Goal: Task Accomplishment & Management: Use online tool/utility

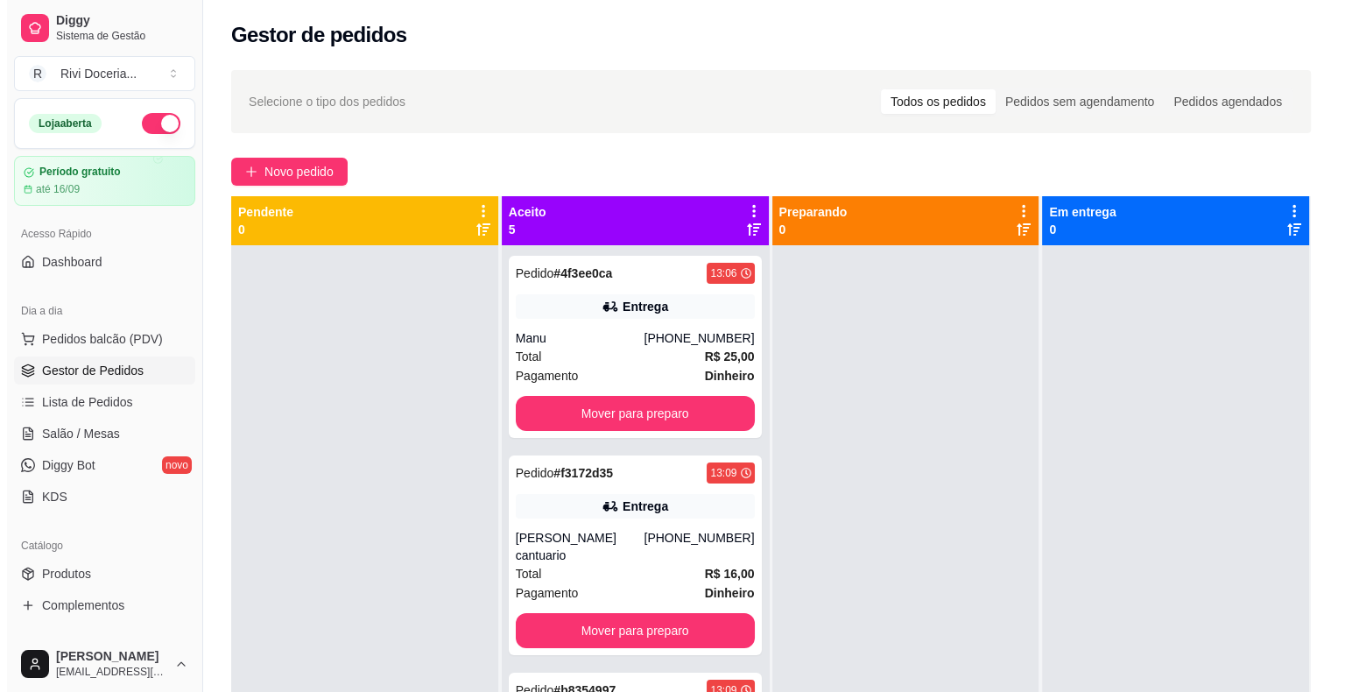
scroll to position [226, 0]
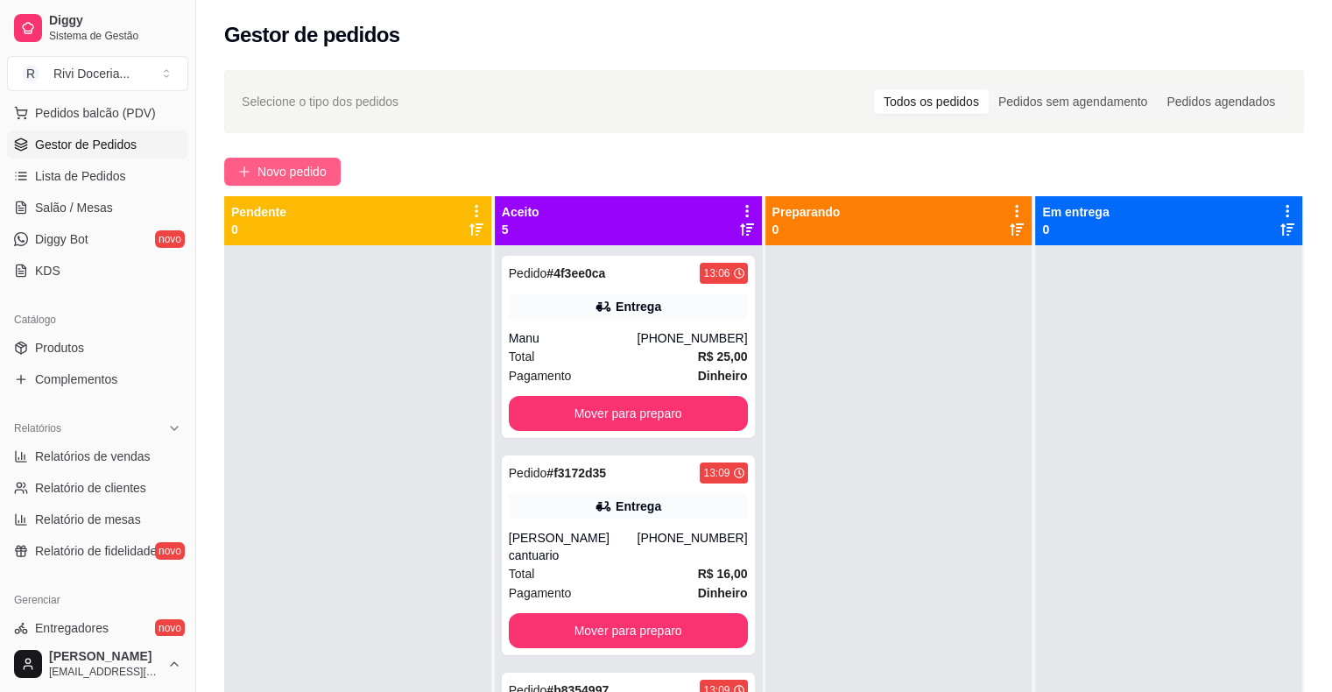
click at [283, 178] on span "Novo pedido" at bounding box center [292, 171] width 69 height 19
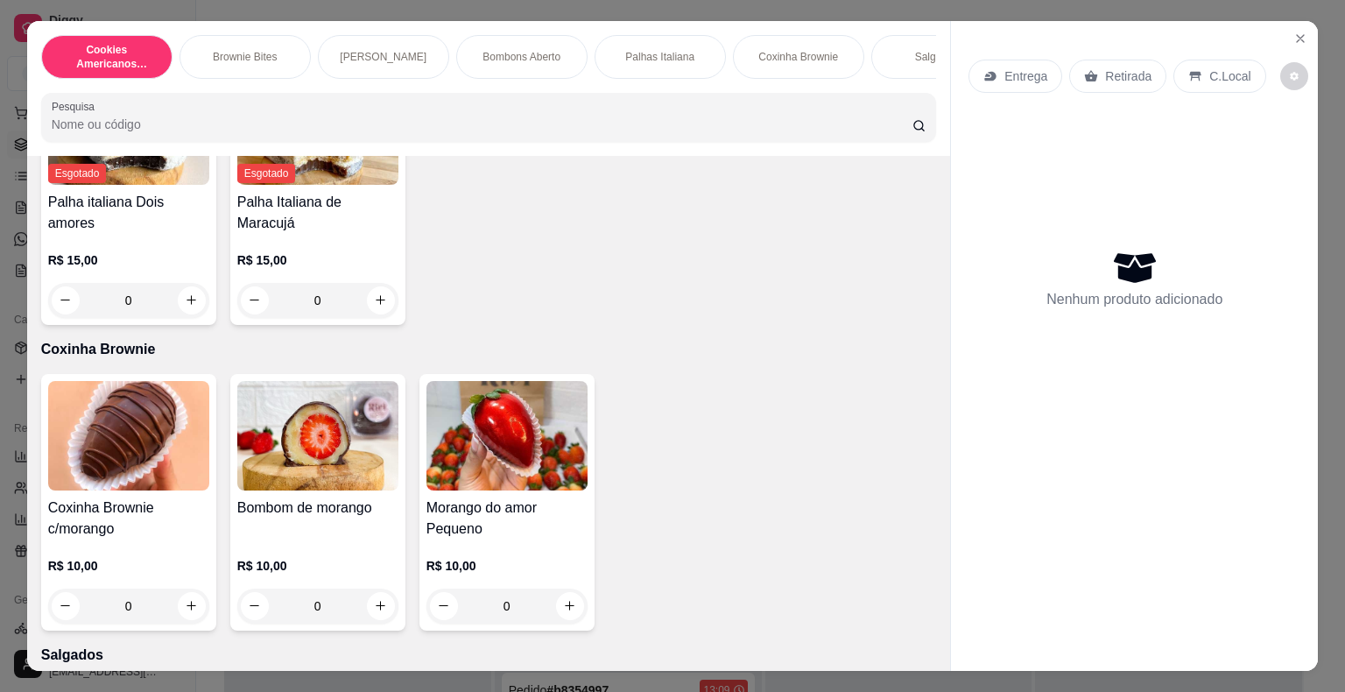
scroll to position [1362, 0]
click at [563, 611] on icon "increase-product-quantity" at bounding box center [569, 604] width 13 height 13
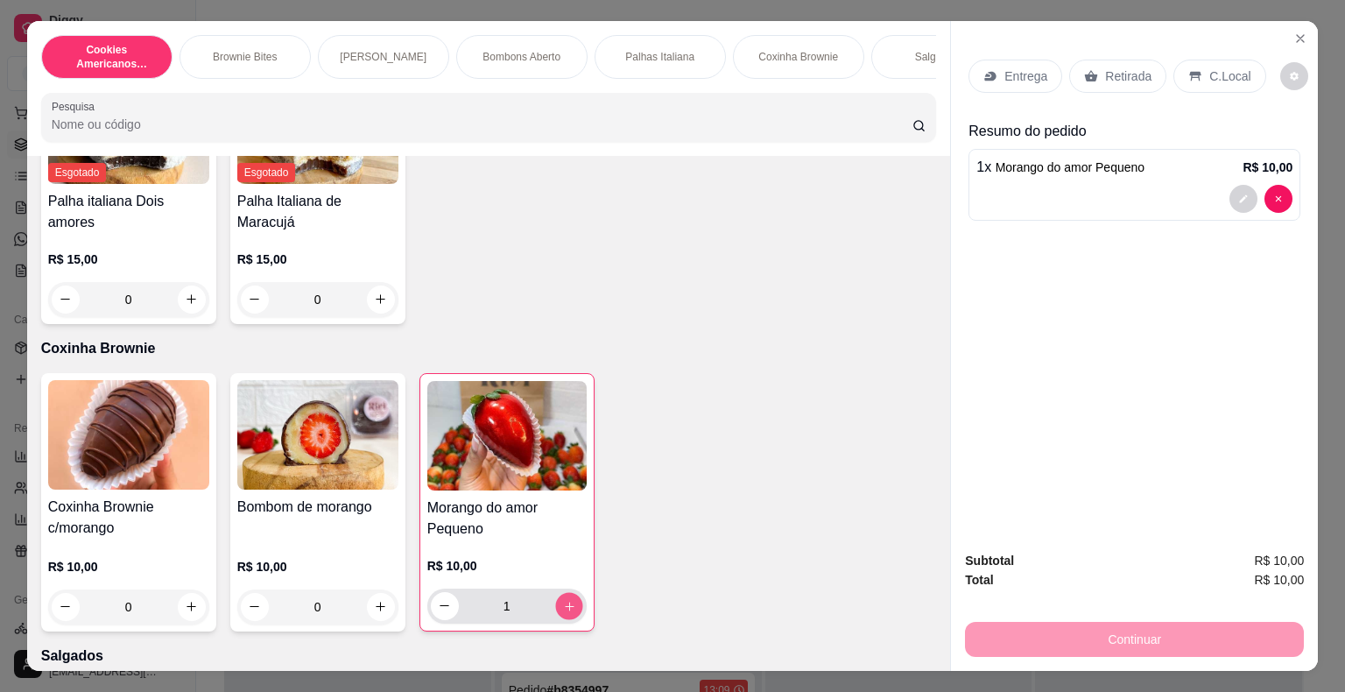
click at [562, 612] on icon "increase-product-quantity" at bounding box center [568, 605] width 13 height 13
type input "2"
click at [1005, 67] on p "Entrega" at bounding box center [1026, 76] width 43 height 18
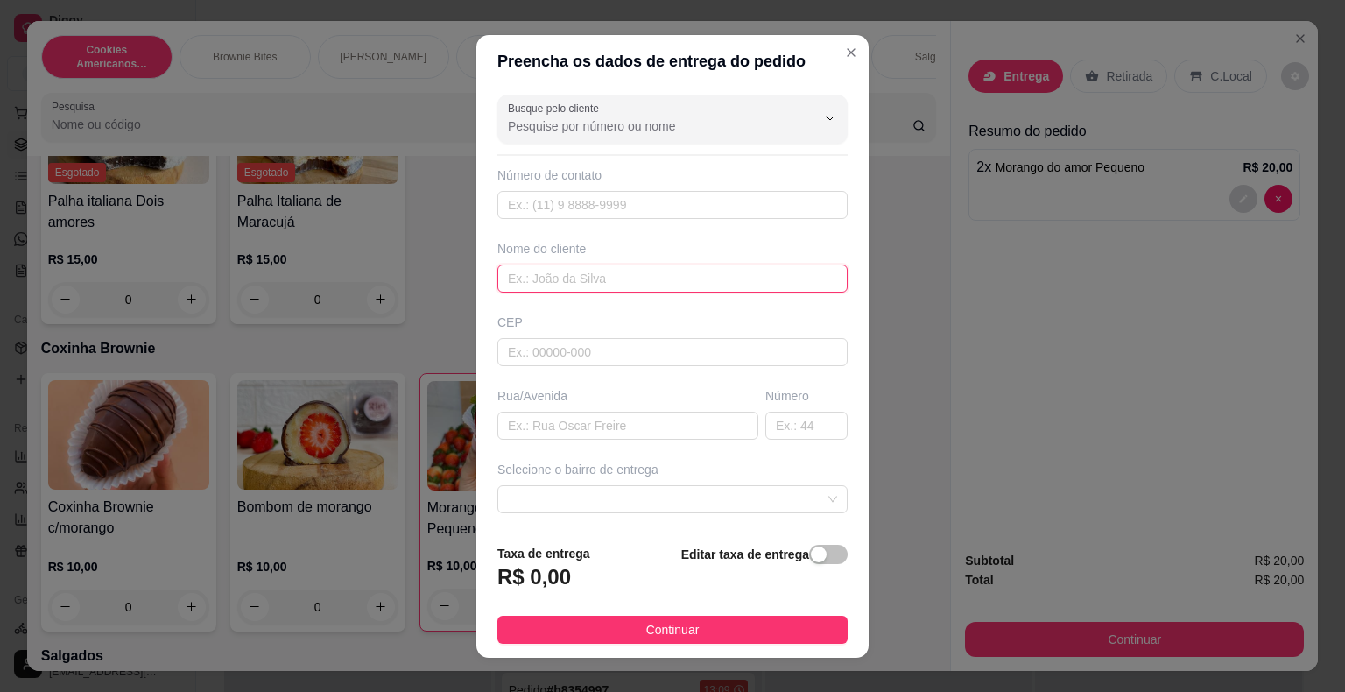
click at [605, 272] on input "text" at bounding box center [673, 279] width 350 height 28
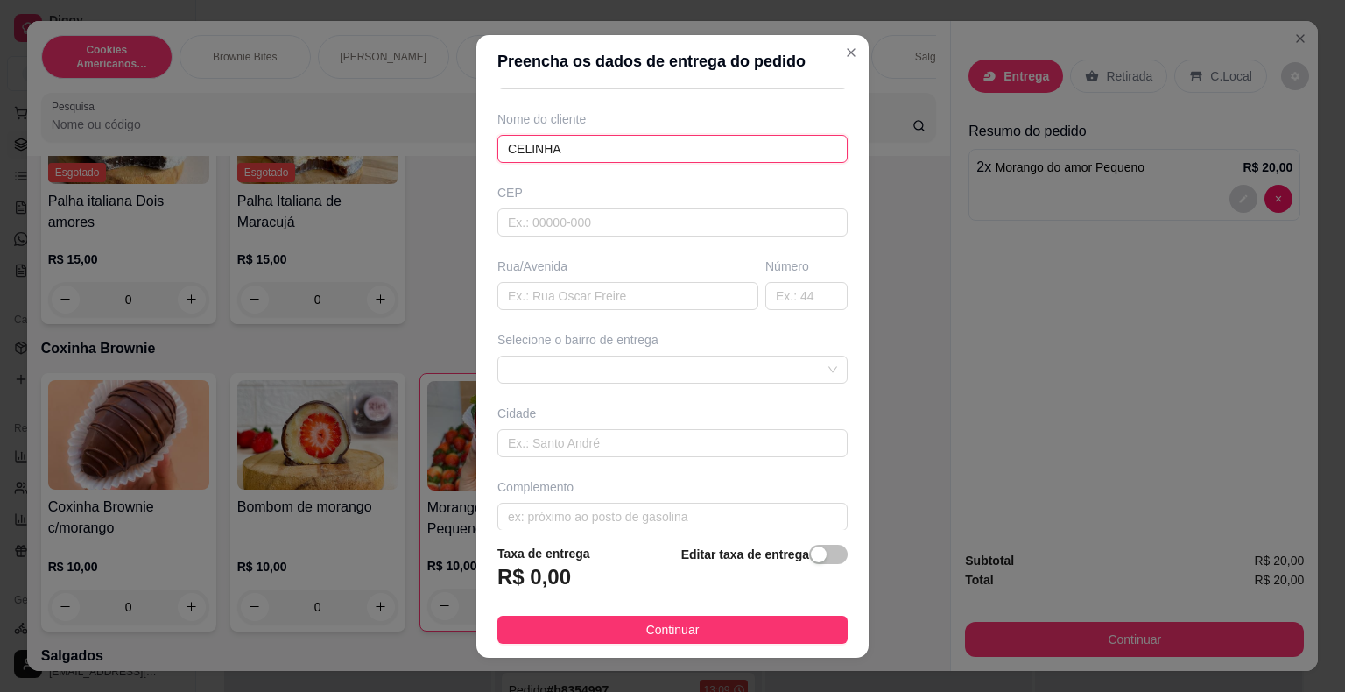
scroll to position [145, 0]
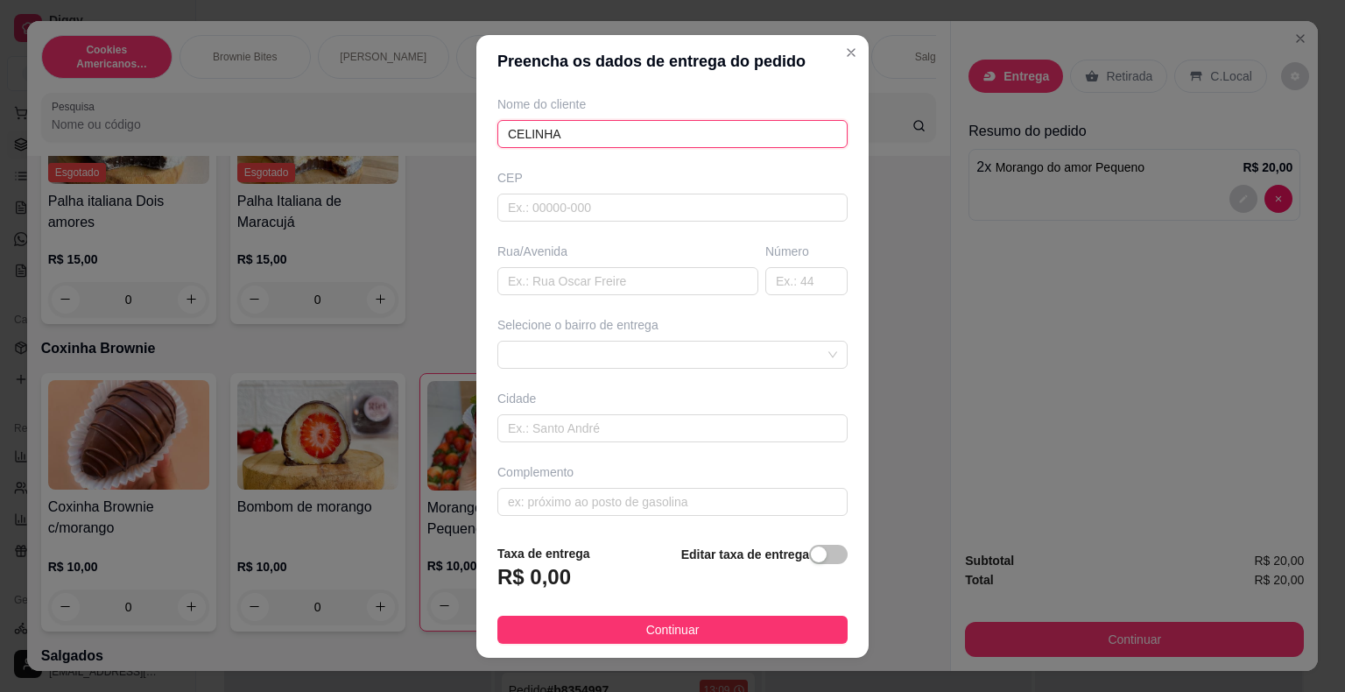
type input "CELINHA"
click at [605, 272] on input "text" at bounding box center [628, 281] width 261 height 28
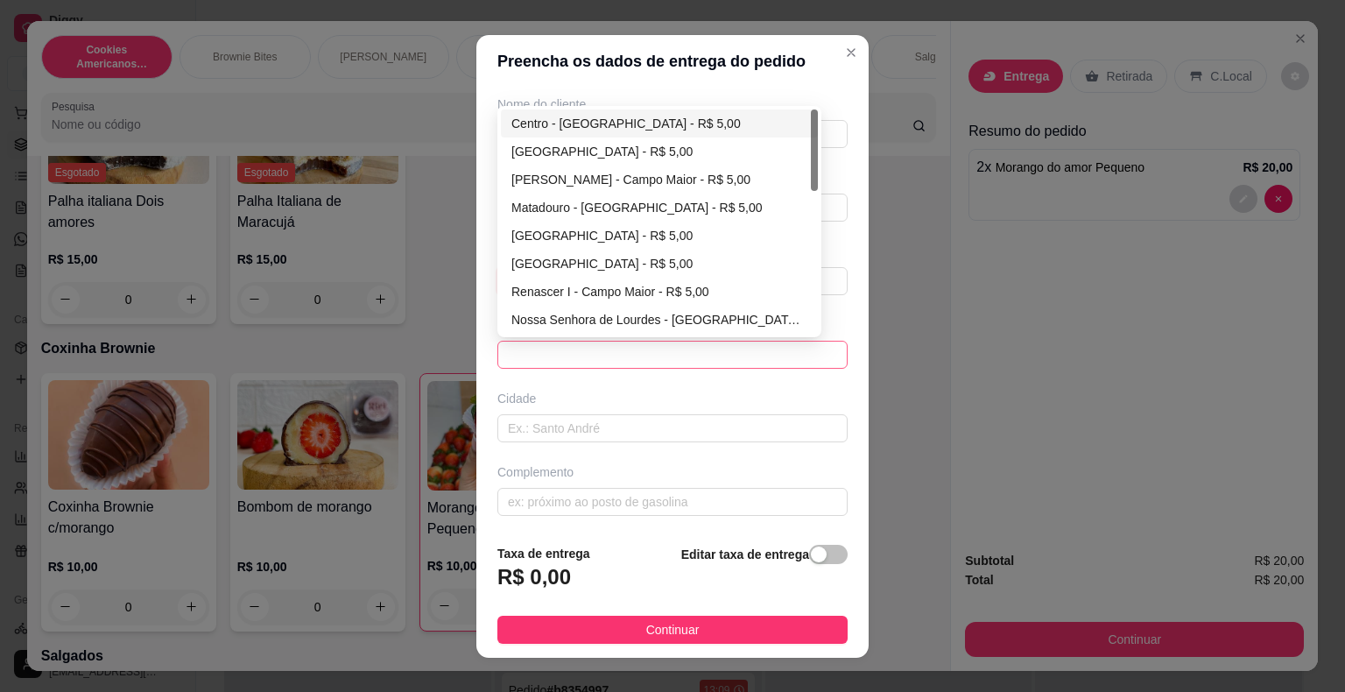
click at [575, 346] on span at bounding box center [672, 355] width 329 height 26
type input "RUA 14"
click at [571, 235] on div "[GEOGRAPHIC_DATA] - R$ 5,00" at bounding box center [660, 235] width 296 height 19
type input "Campo Maior"
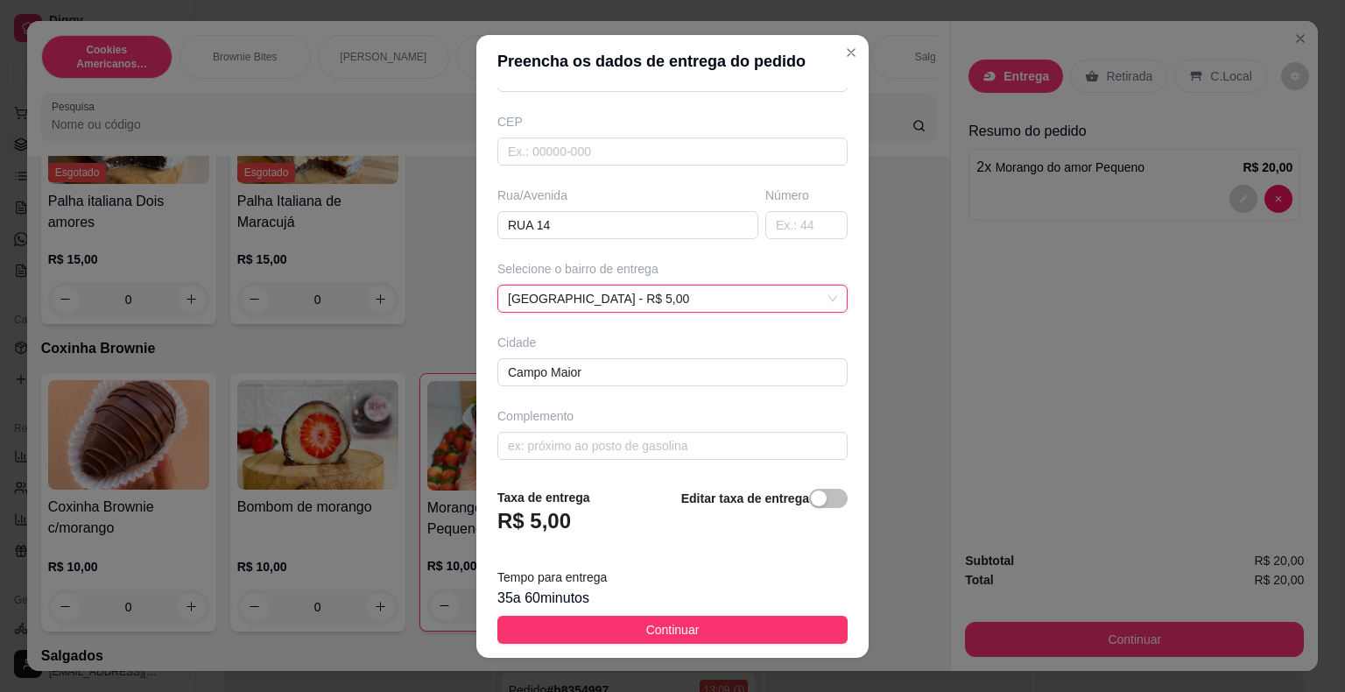
scroll to position [21, 0]
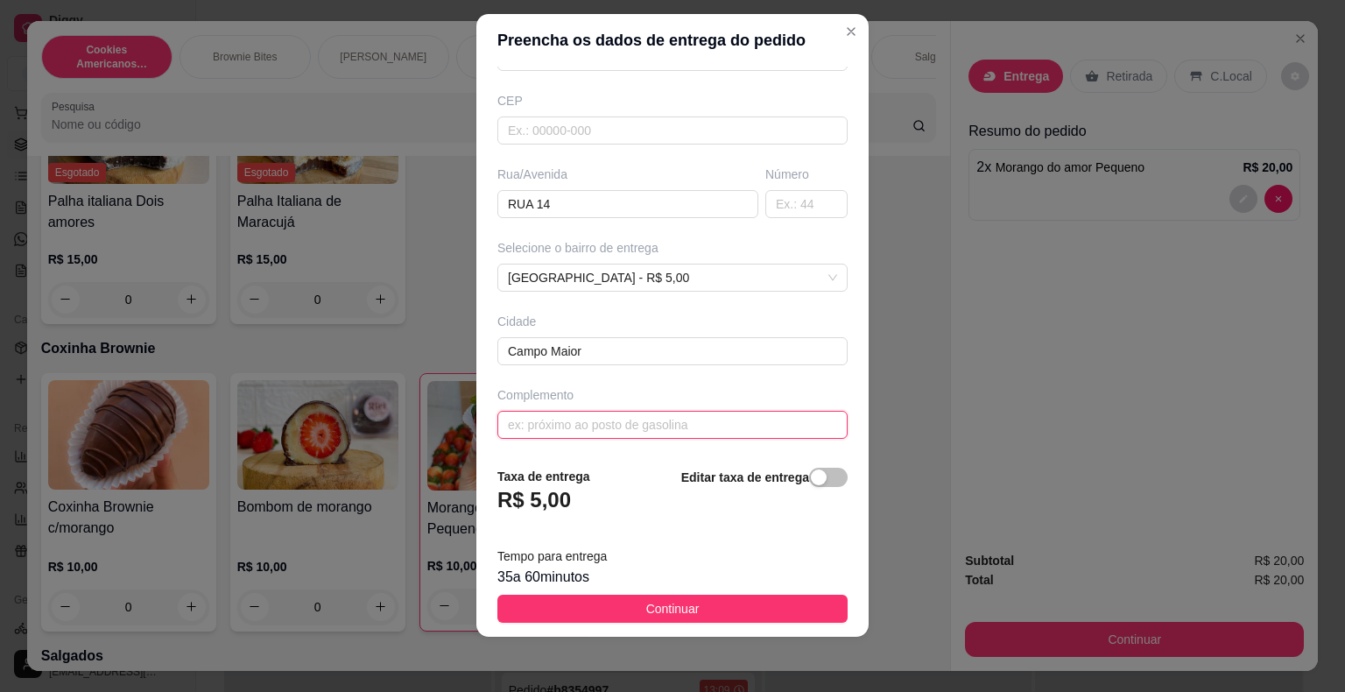
click at [561, 434] on input "text" at bounding box center [673, 425] width 350 height 28
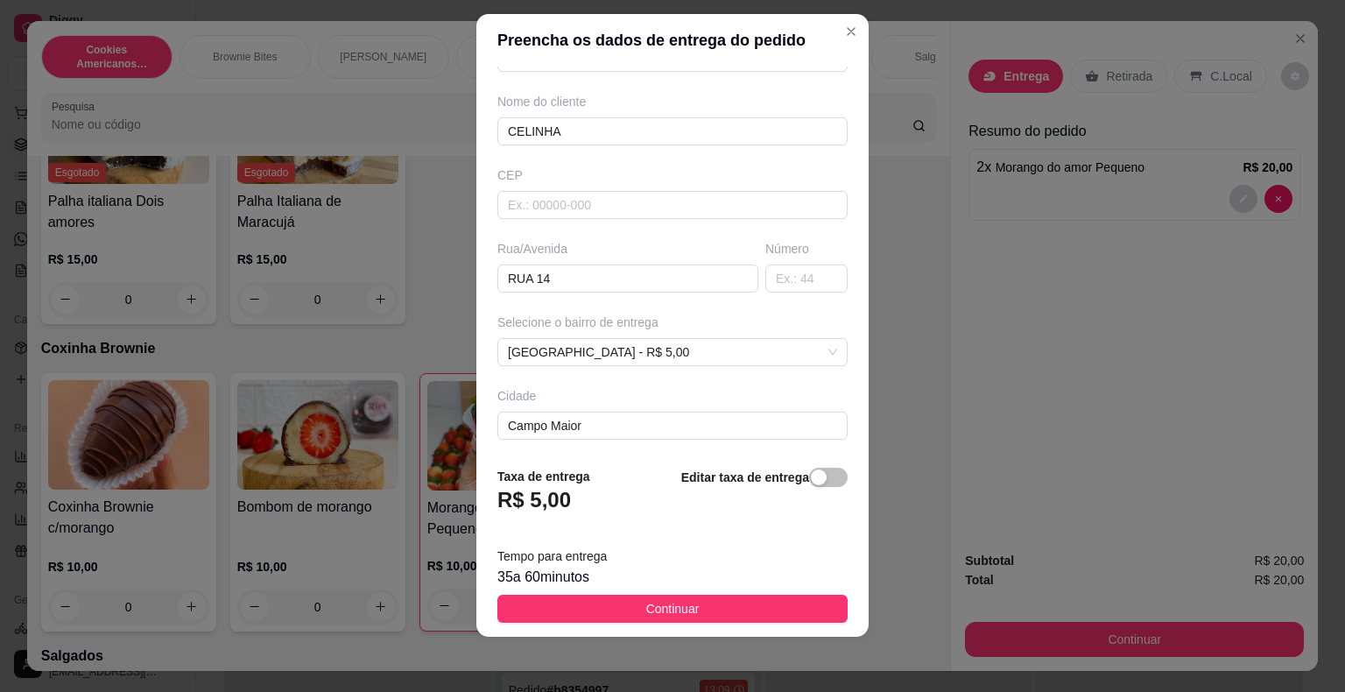
scroll to position [201, 0]
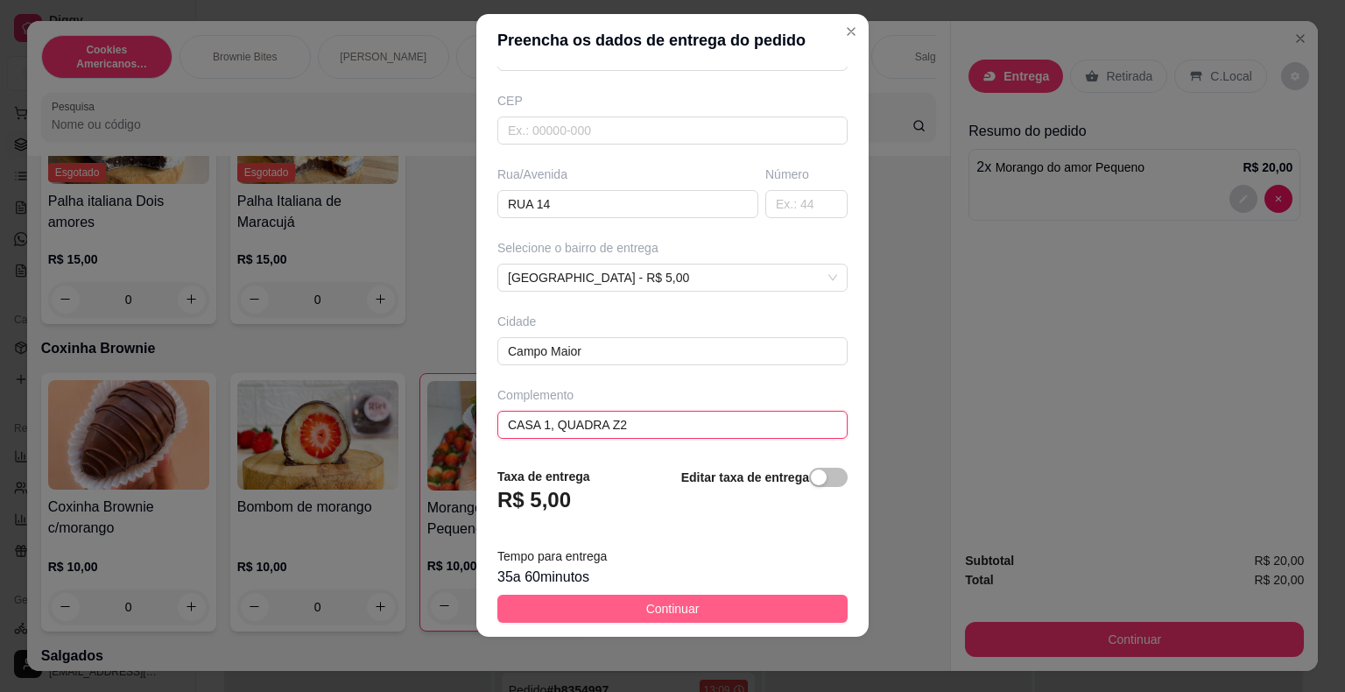
type input "CASA 1, QUADRA Z2"
click at [625, 599] on button "Continuar" at bounding box center [673, 609] width 350 height 28
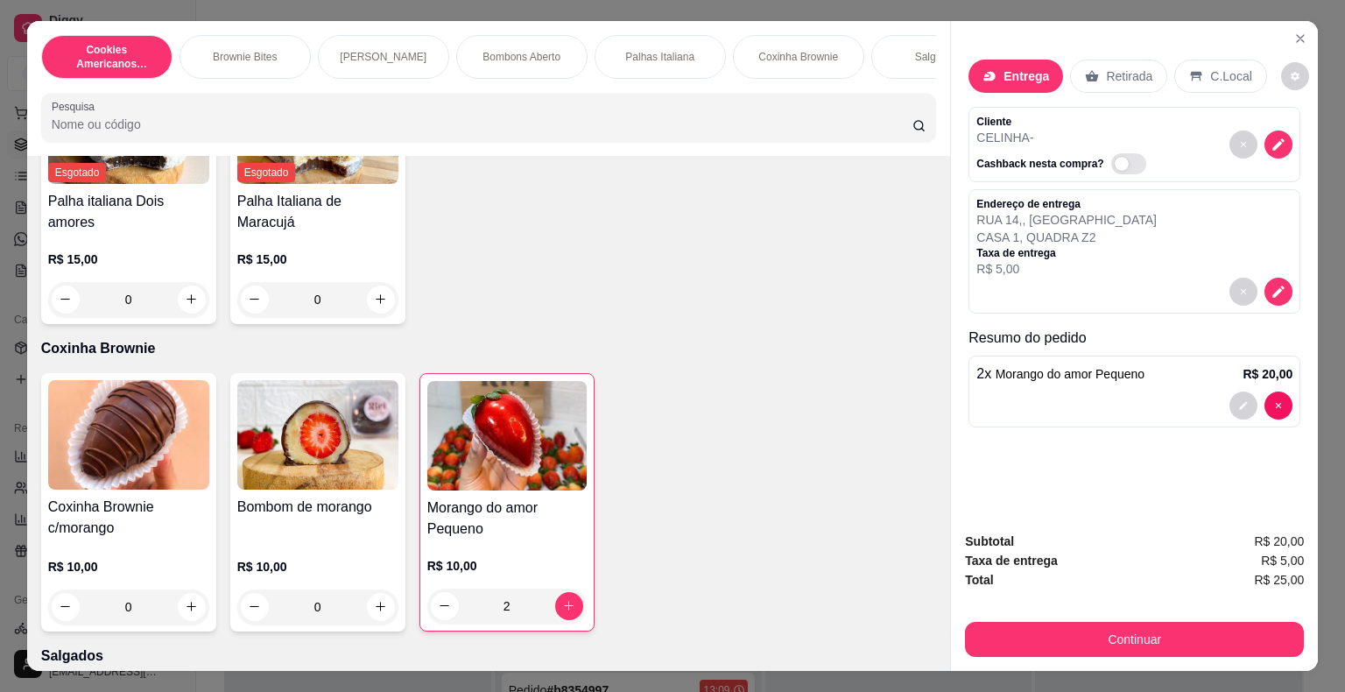
scroll to position [42, 0]
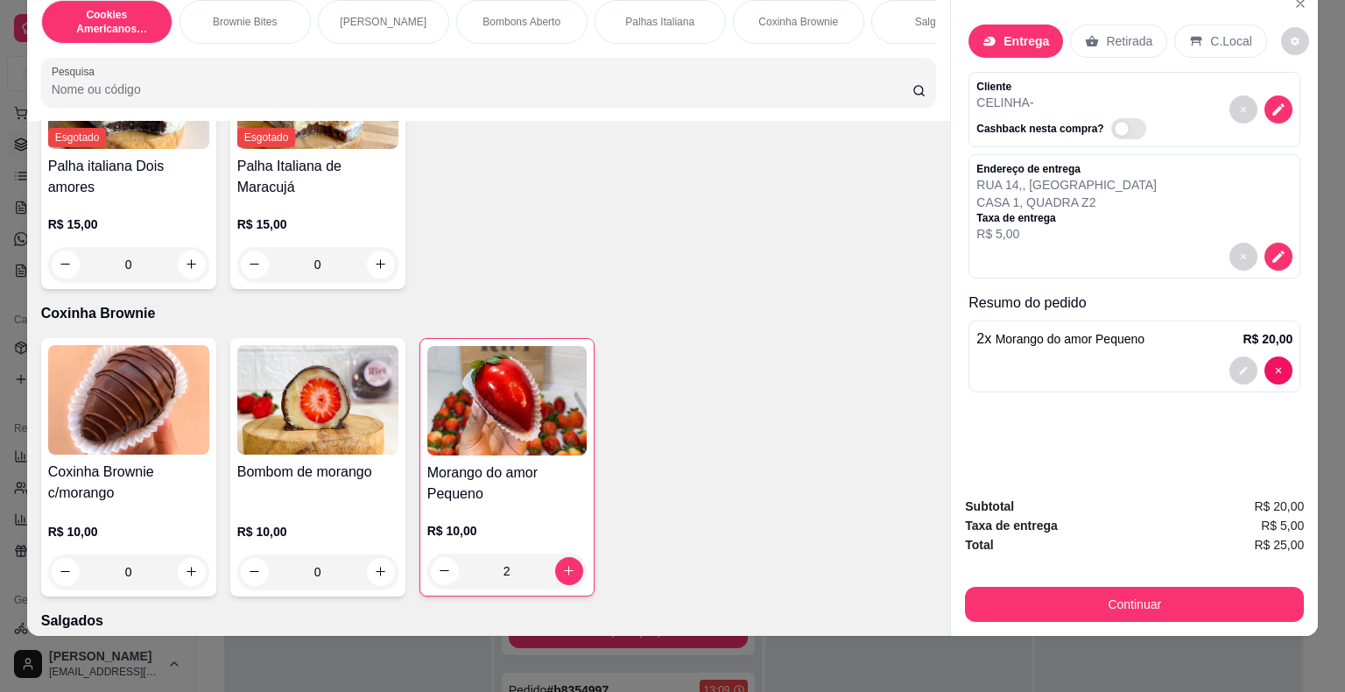
click at [1062, 582] on div "Continuar" at bounding box center [1134, 601] width 339 height 39
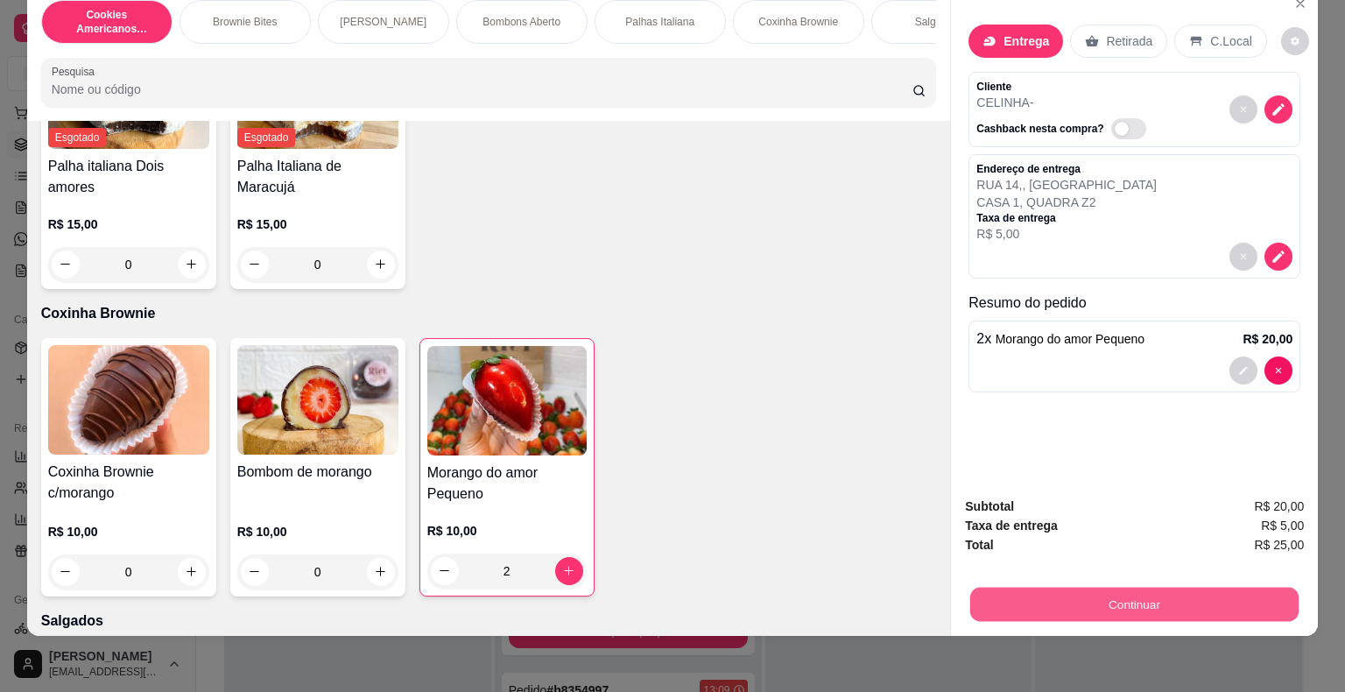
click at [1066, 588] on button "Continuar" at bounding box center [1135, 605] width 328 height 34
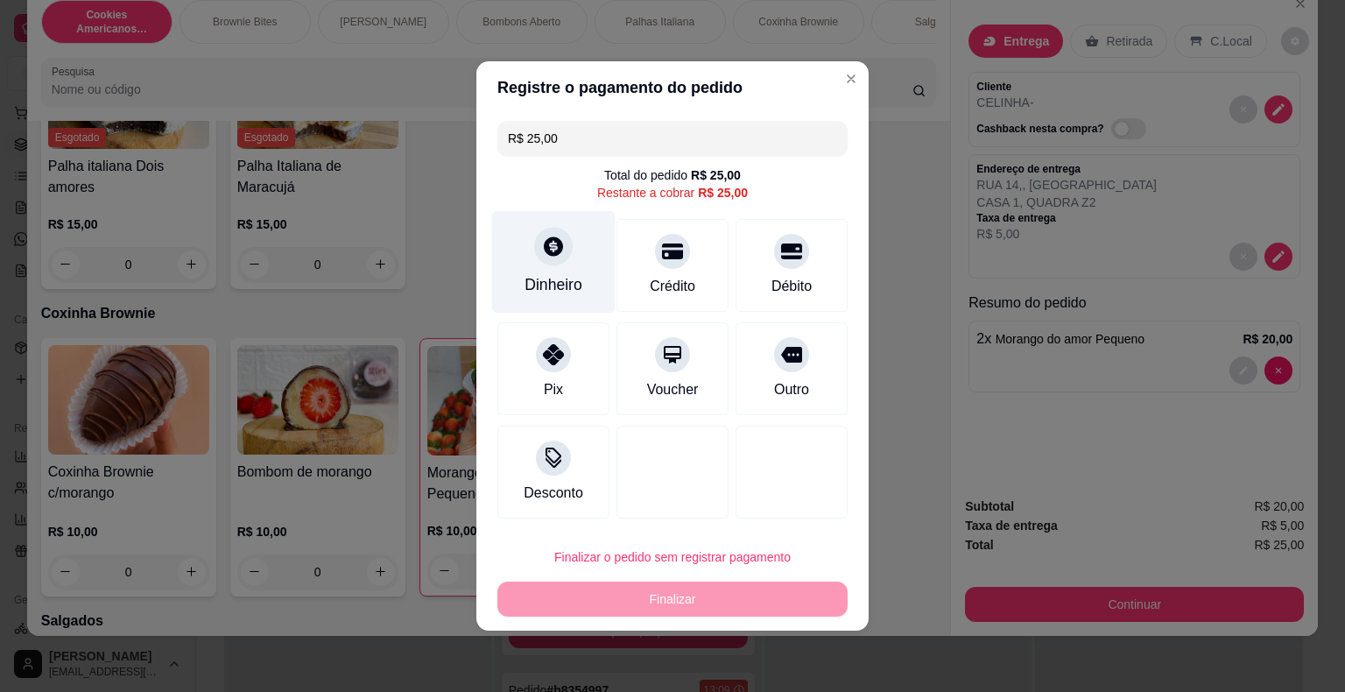
click at [535, 248] on div at bounding box center [553, 246] width 39 height 39
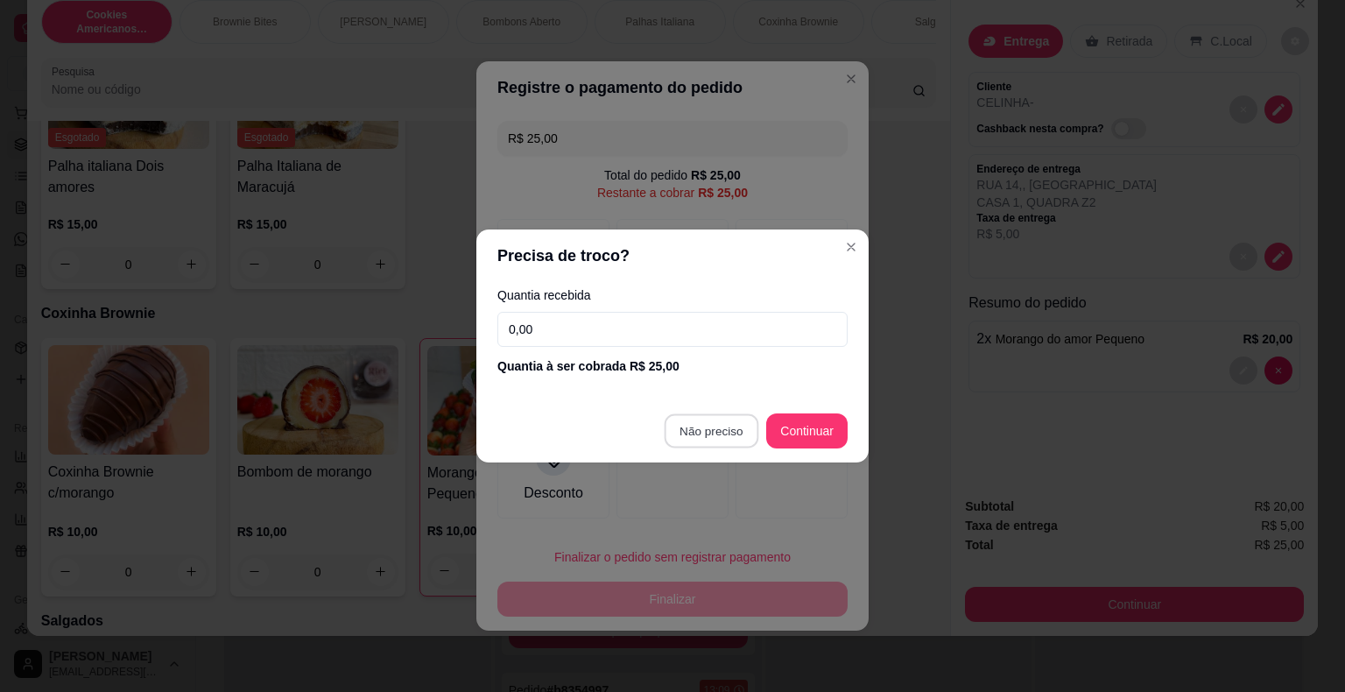
type input "R$ 0,00"
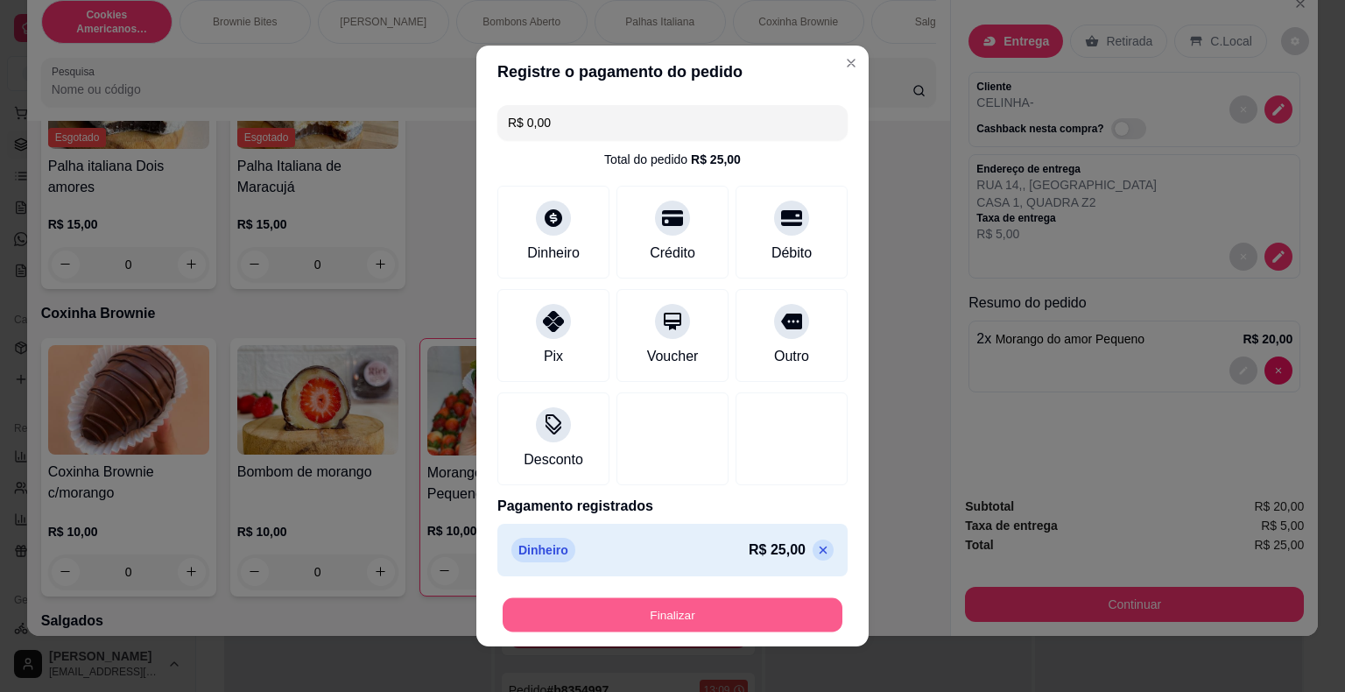
click at [697, 607] on button "Finalizar" at bounding box center [673, 615] width 340 height 34
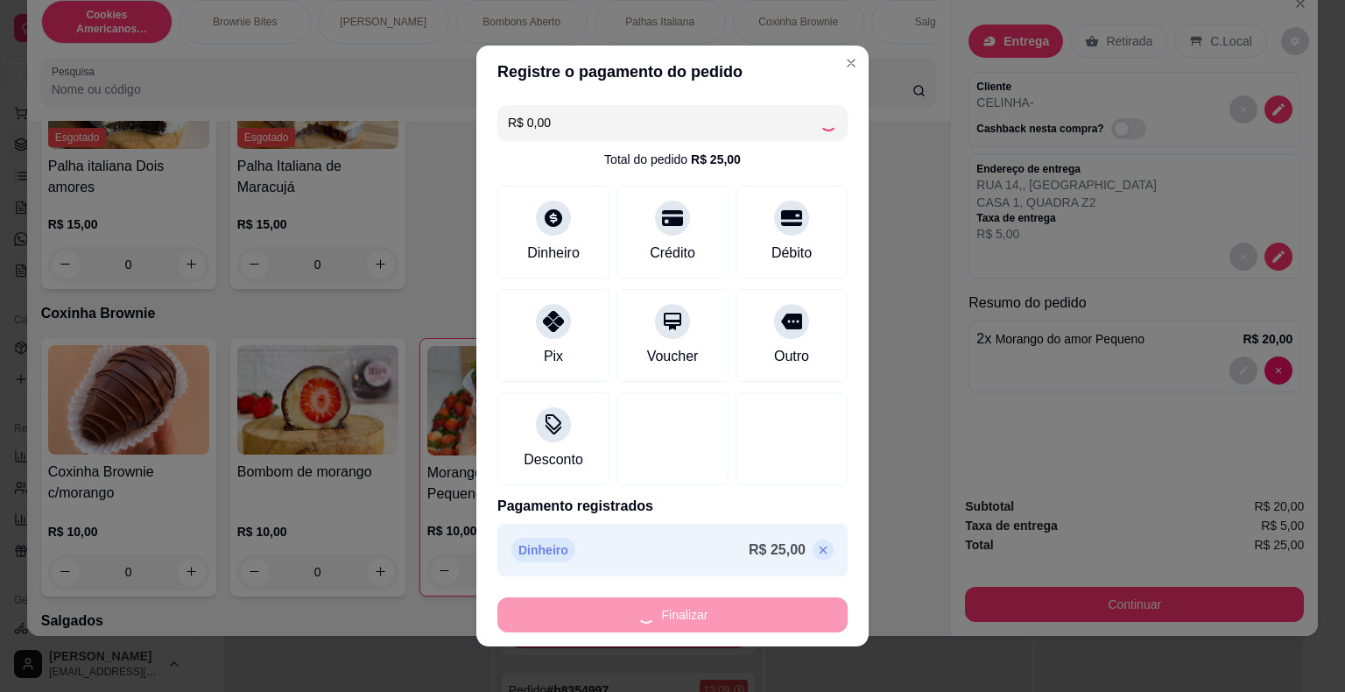
type input "0"
type input "-R$ 25,00"
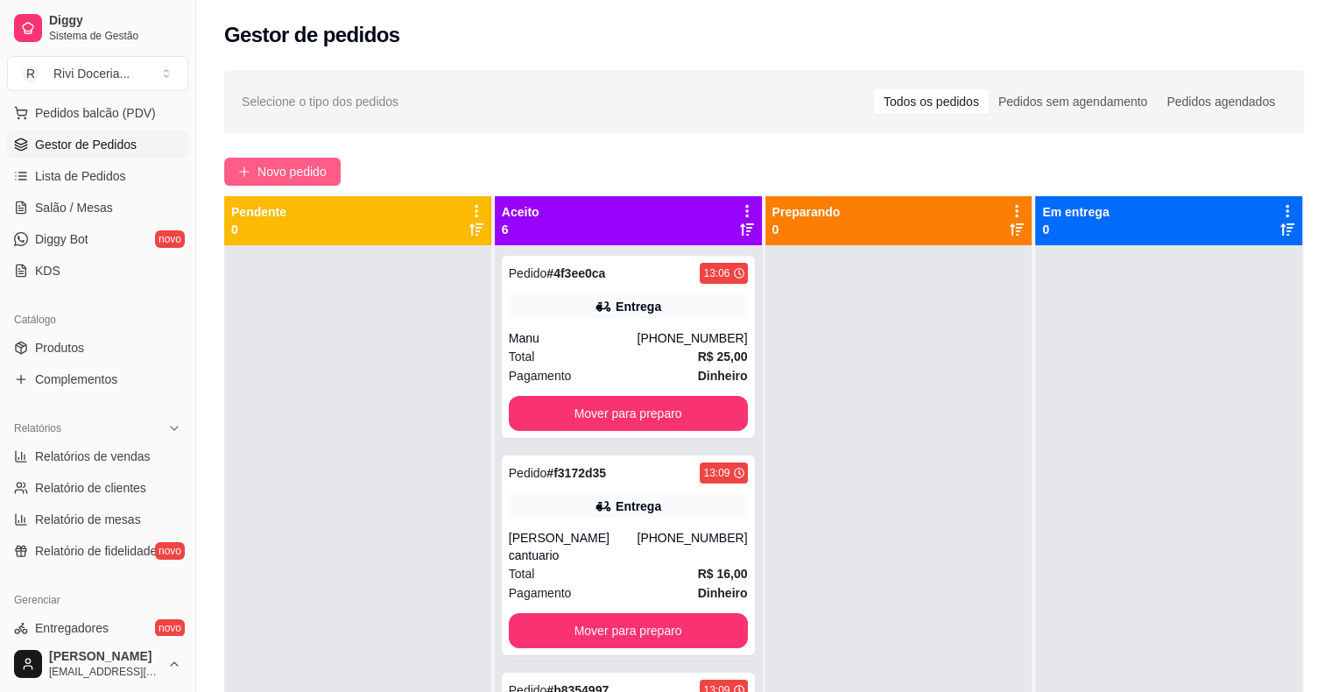
click at [276, 177] on span "Novo pedido" at bounding box center [292, 171] width 69 height 19
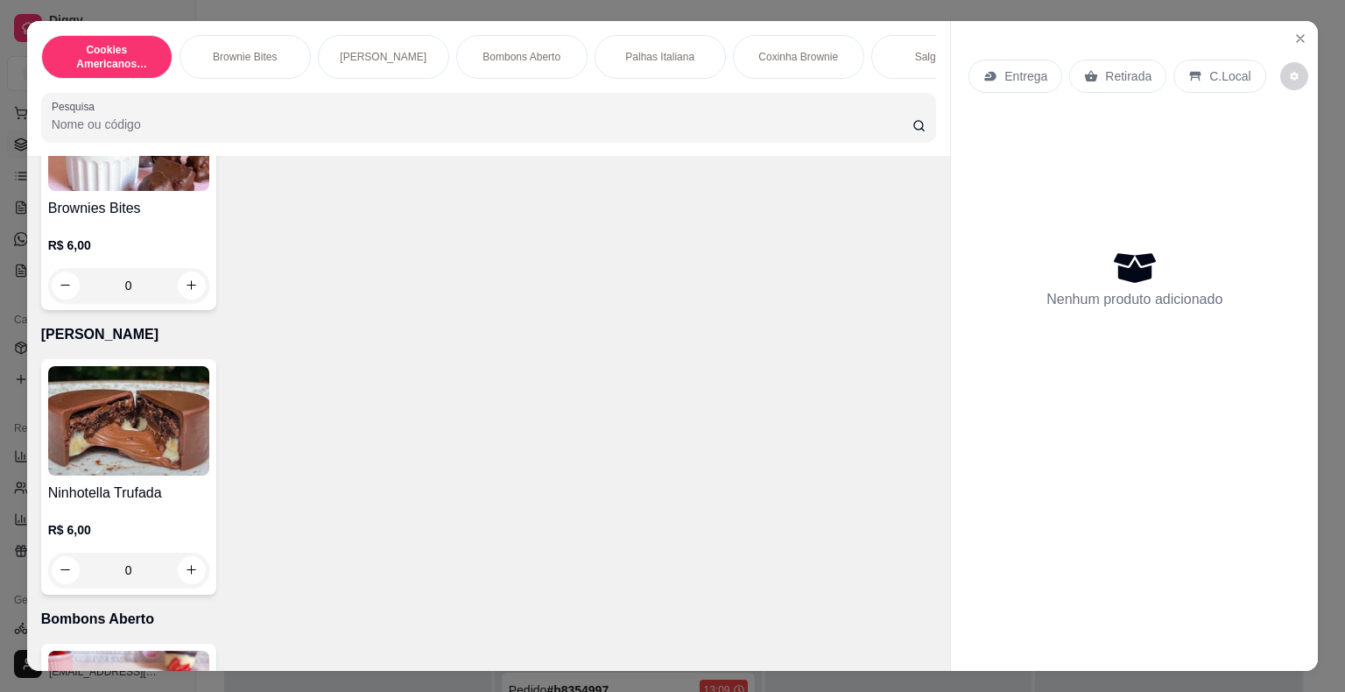
scroll to position [500, 0]
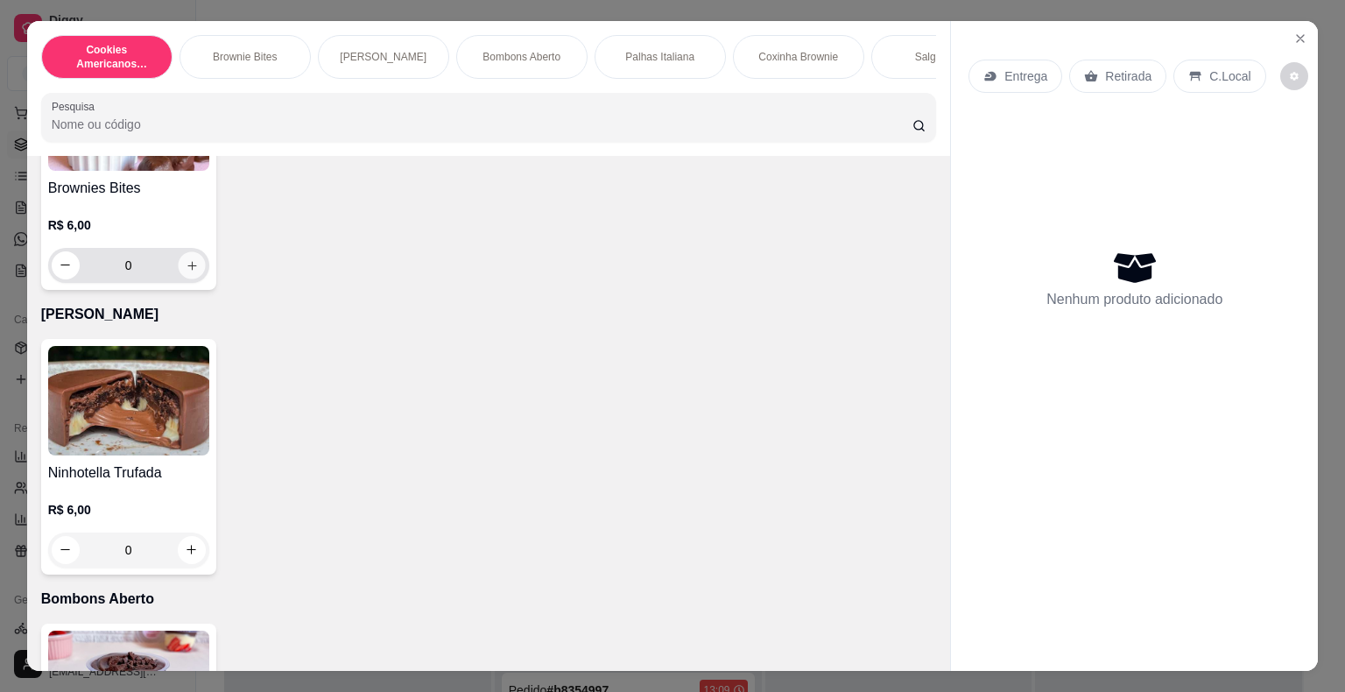
click at [187, 268] on icon "increase-product-quantity" at bounding box center [191, 264] width 13 height 13
type input "1"
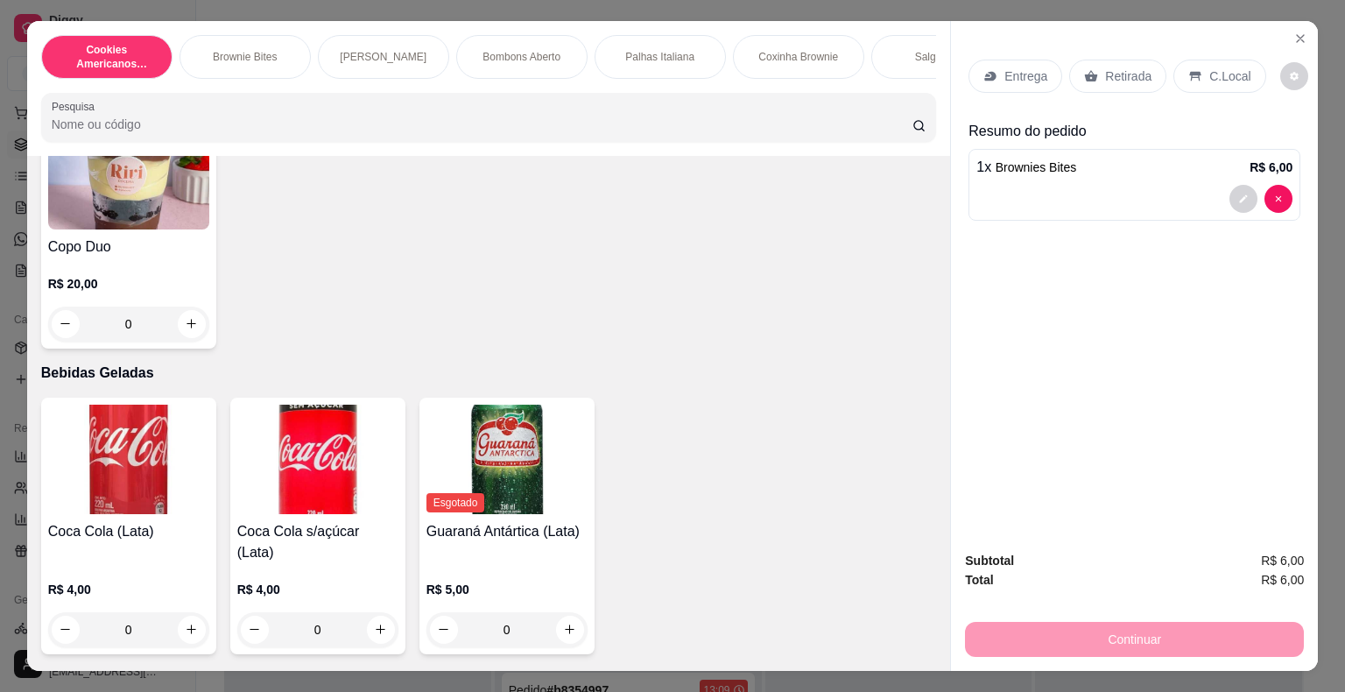
scroll to position [3441, 0]
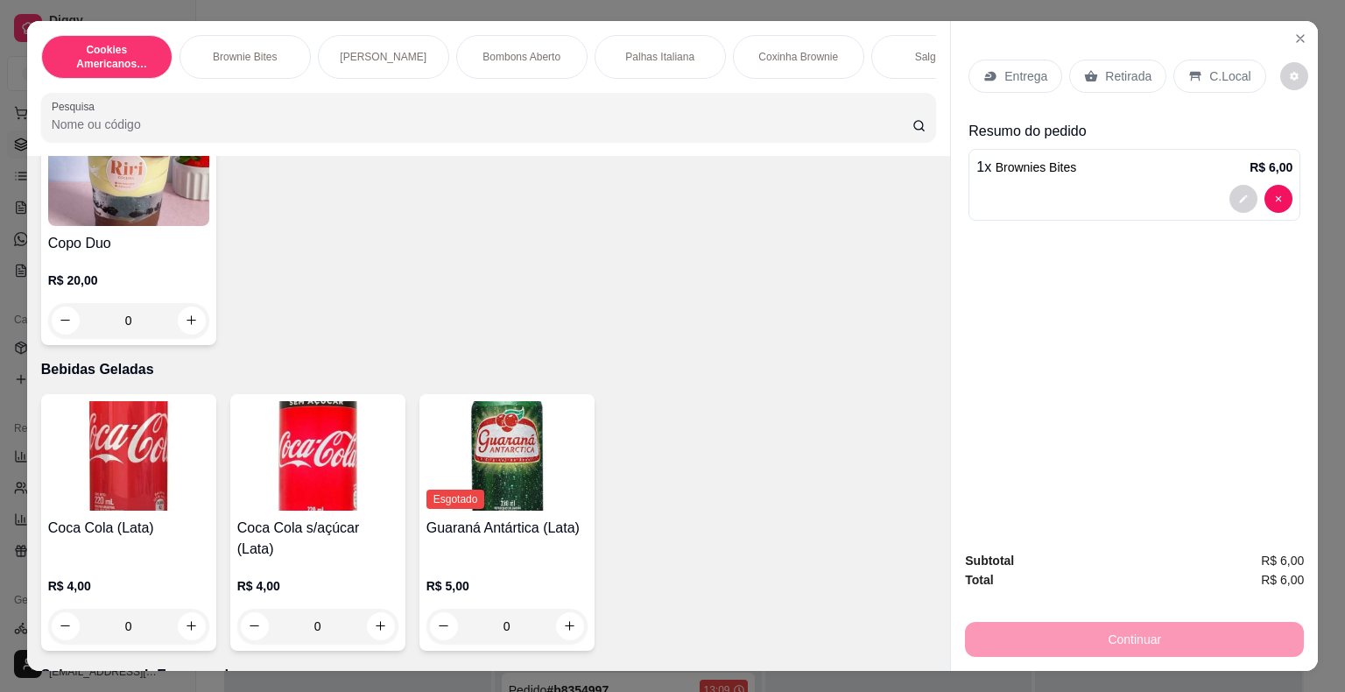
click at [201, 331] on div "0" at bounding box center [128, 320] width 161 height 35
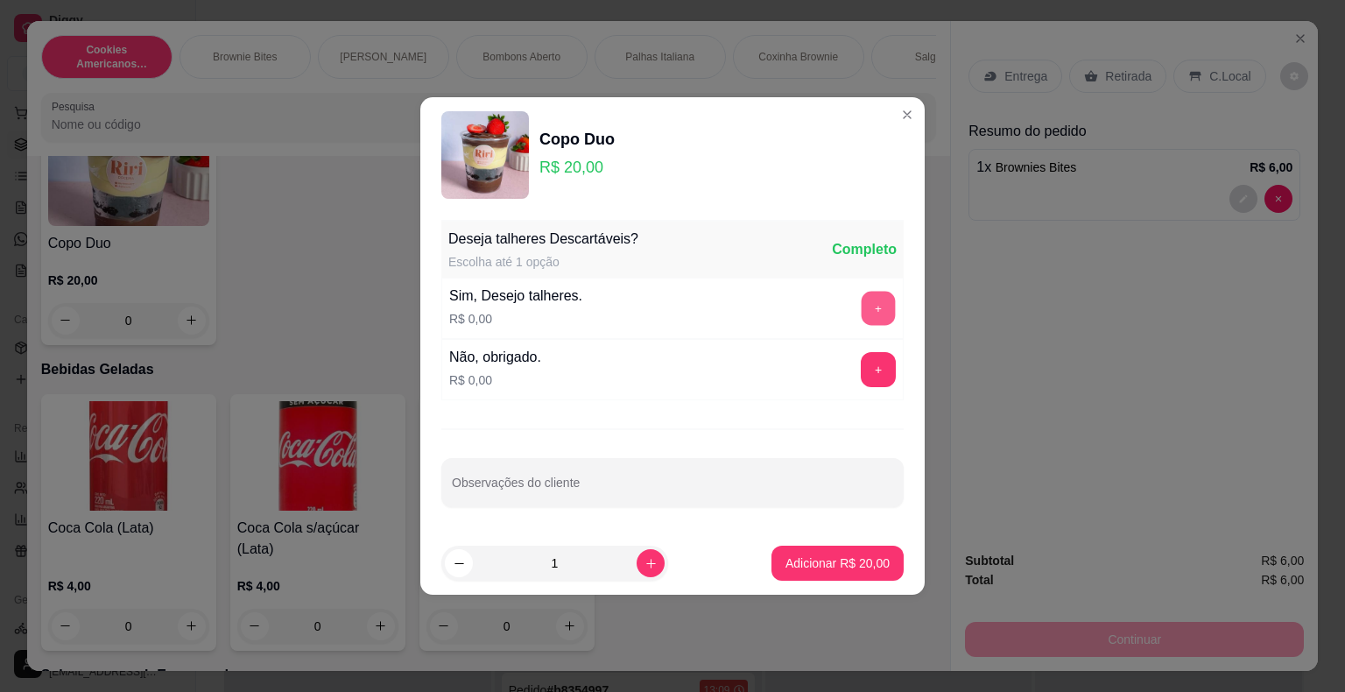
click at [862, 301] on button "+" at bounding box center [879, 309] width 34 height 34
click at [830, 578] on button "Adicionar R$ 20,00" at bounding box center [838, 563] width 132 height 35
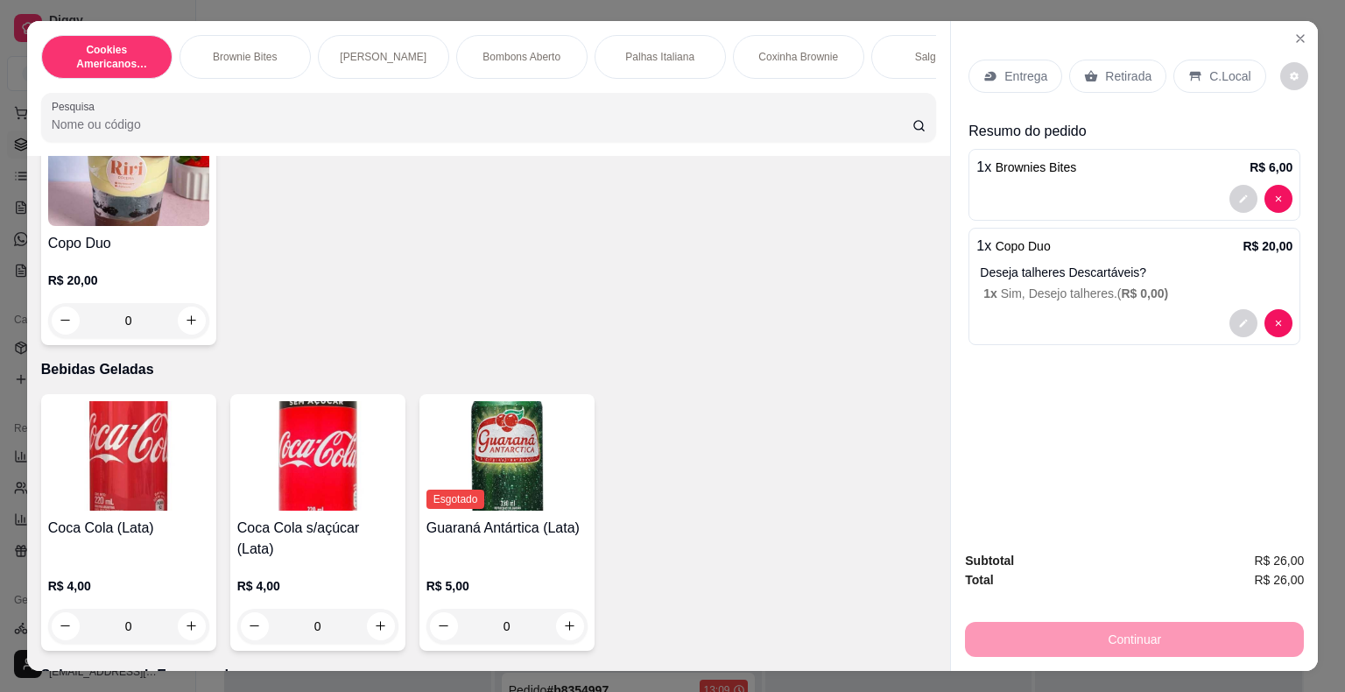
click at [1189, 73] on icon at bounding box center [1196, 76] width 14 height 14
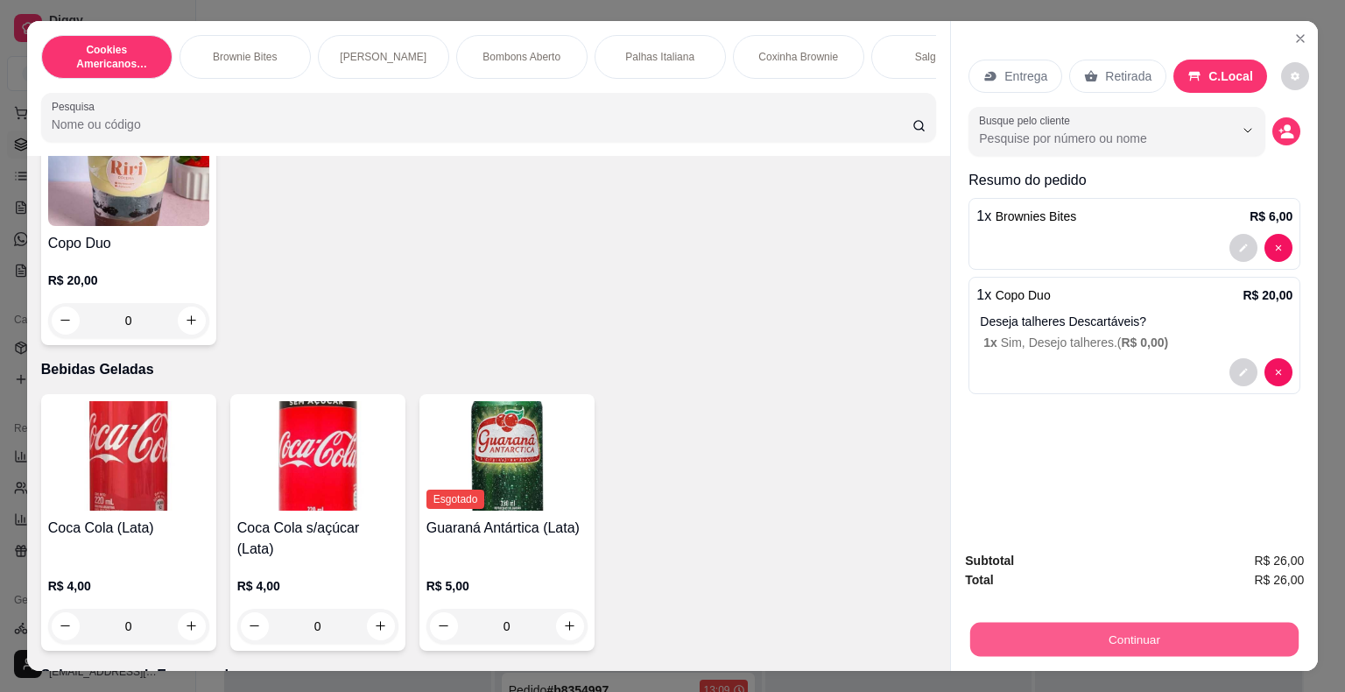
click at [1023, 623] on button "Continuar" at bounding box center [1135, 640] width 328 height 34
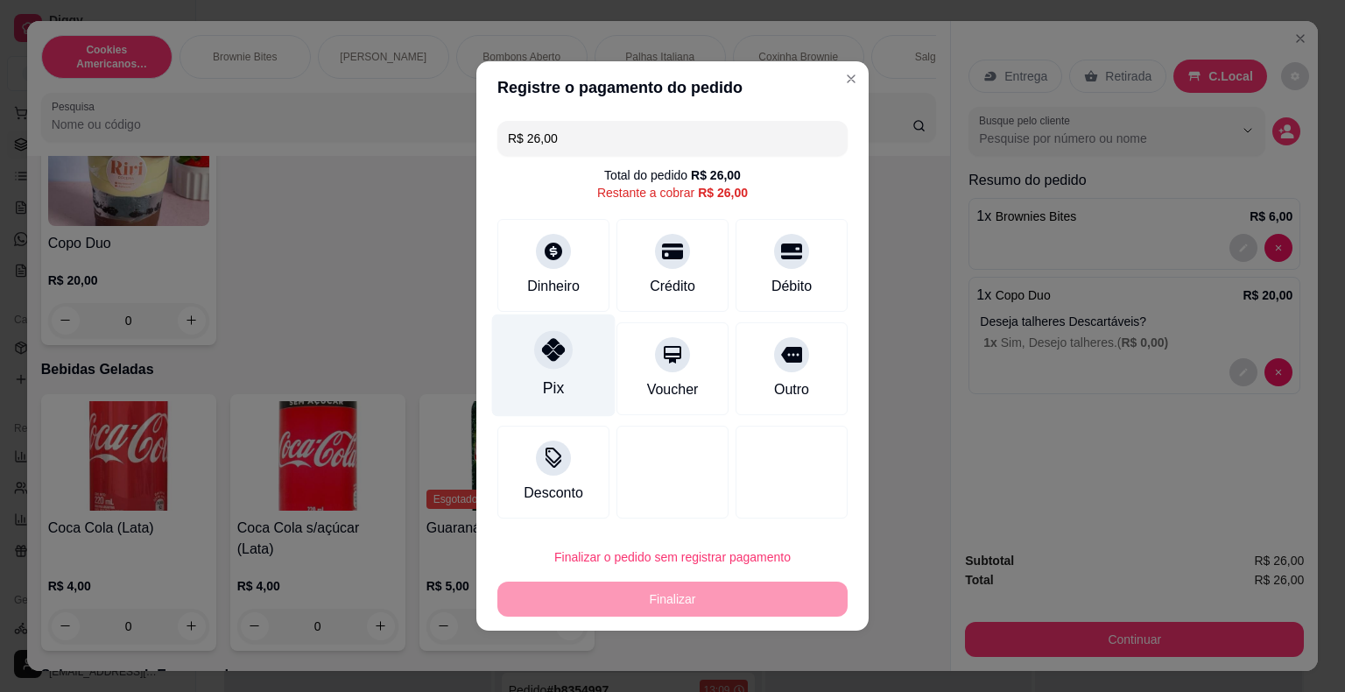
click at [543, 377] on div "Pix" at bounding box center [553, 388] width 21 height 23
type input "R$ 0,00"
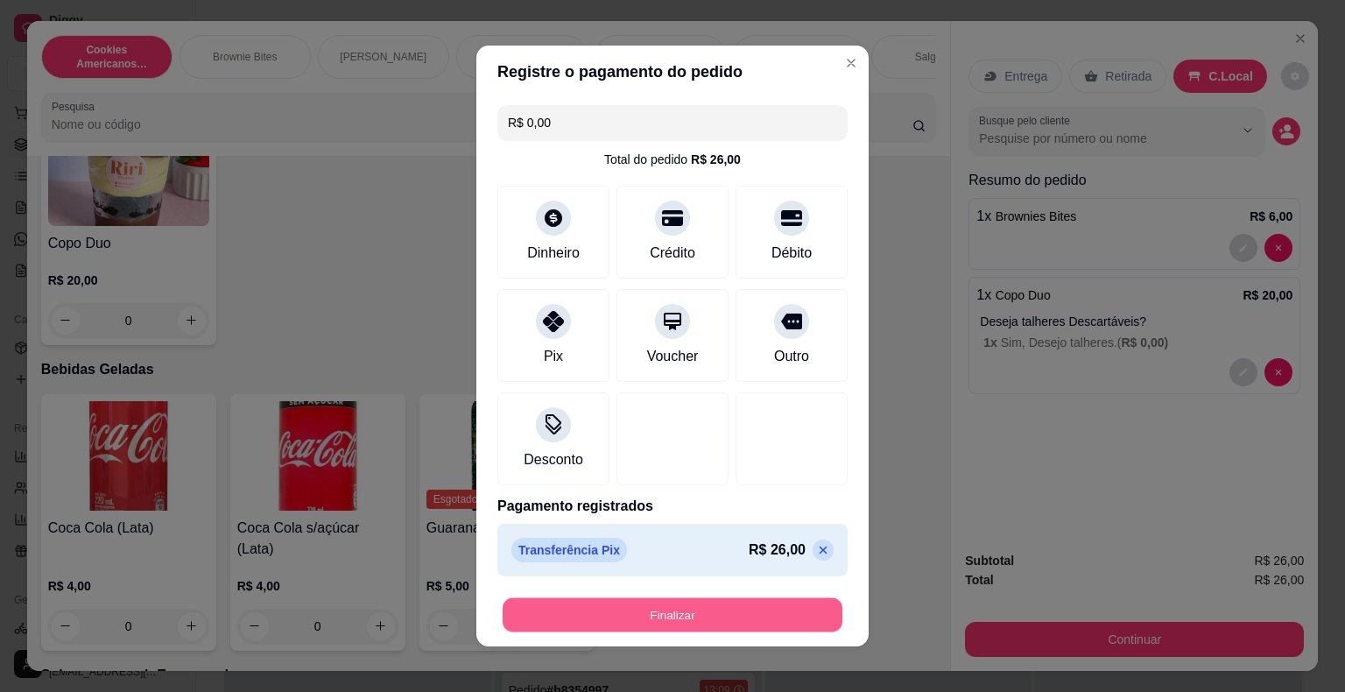
click at [634, 624] on button "Finalizar" at bounding box center [673, 615] width 340 height 34
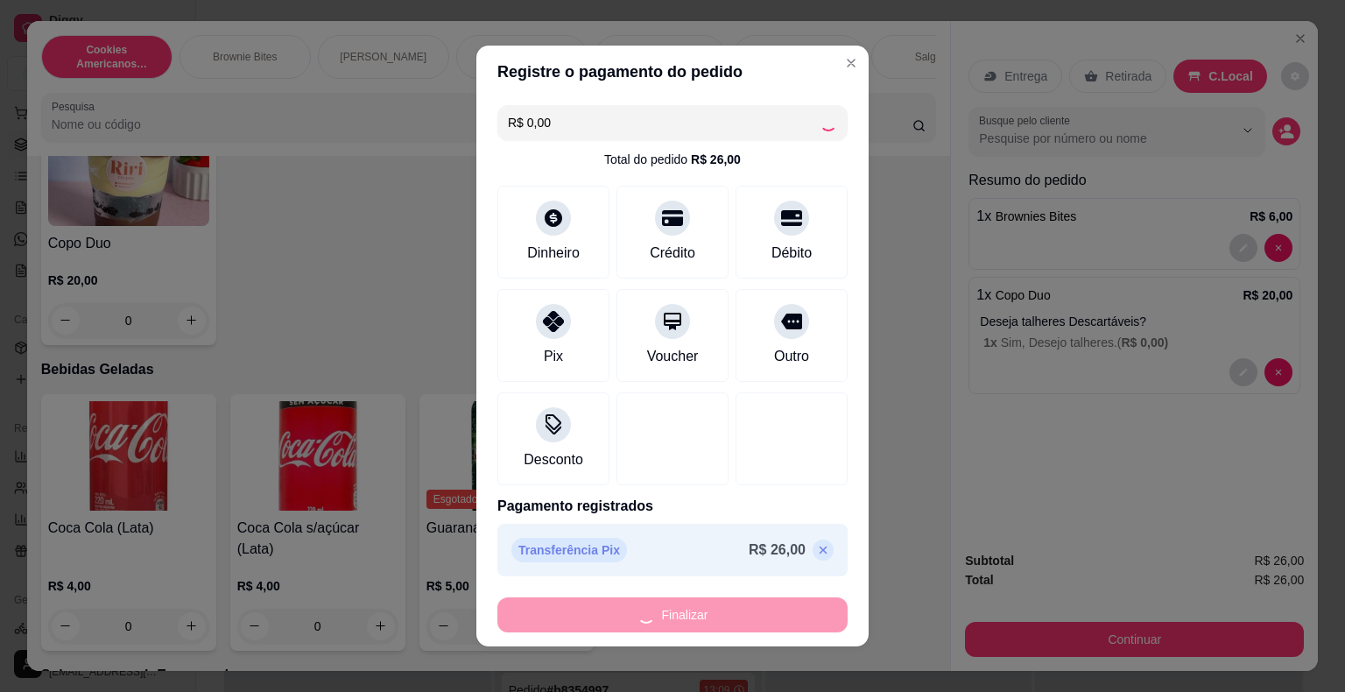
type input "0"
type input "-R$ 26,00"
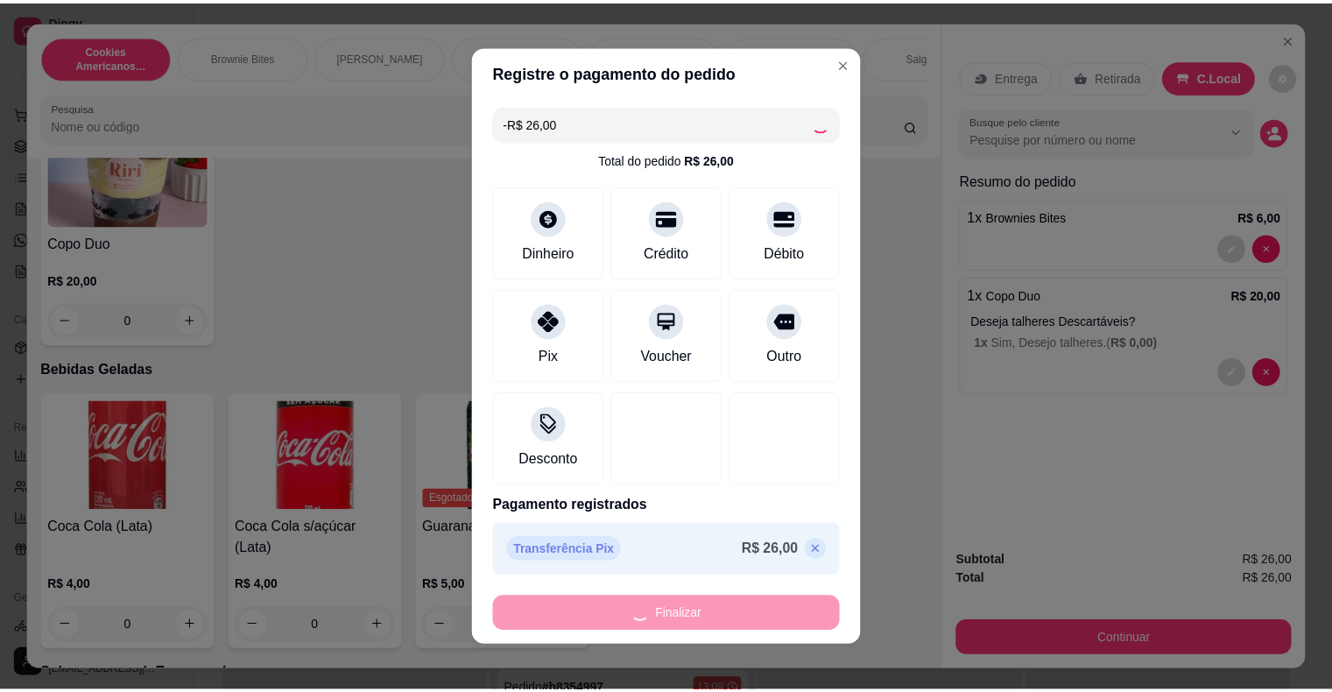
scroll to position [3440, 0]
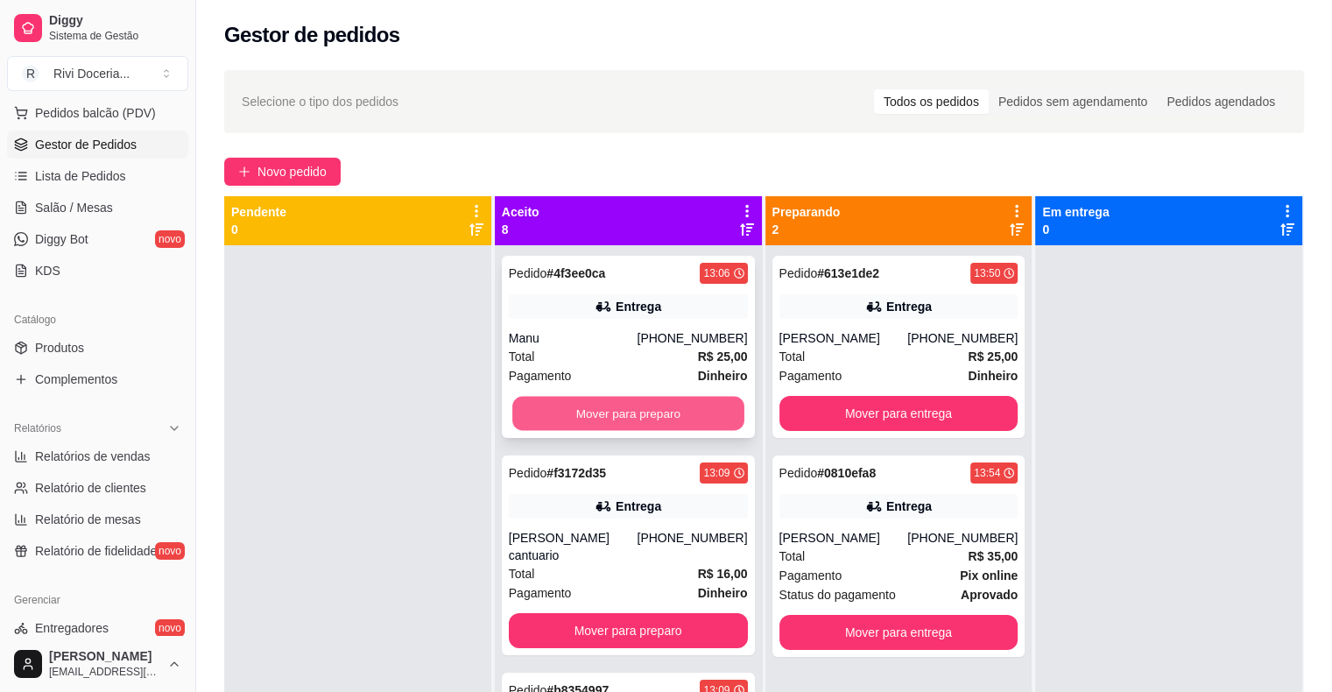
click at [585, 420] on button "Mover para preparo" at bounding box center [628, 414] width 232 height 34
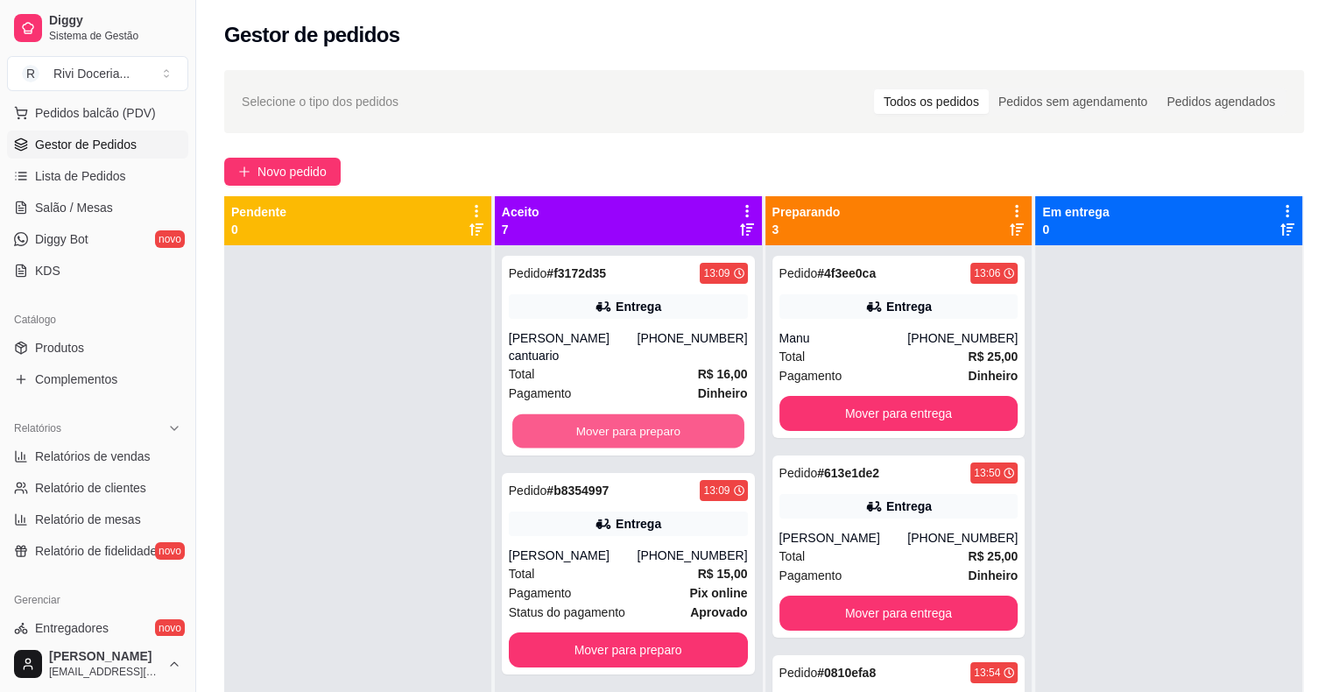
click at [585, 420] on button "Mover para preparo" at bounding box center [628, 431] width 232 height 34
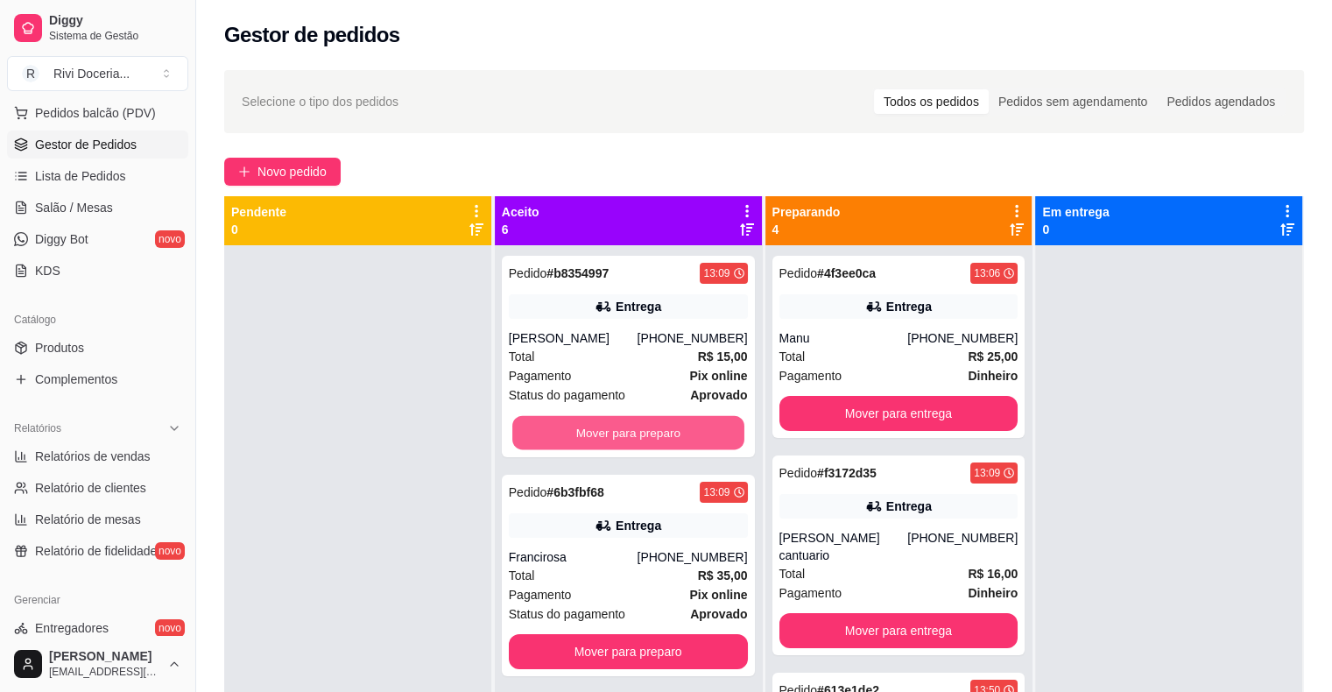
click at [585, 420] on button "Mover para preparo" at bounding box center [628, 433] width 232 height 34
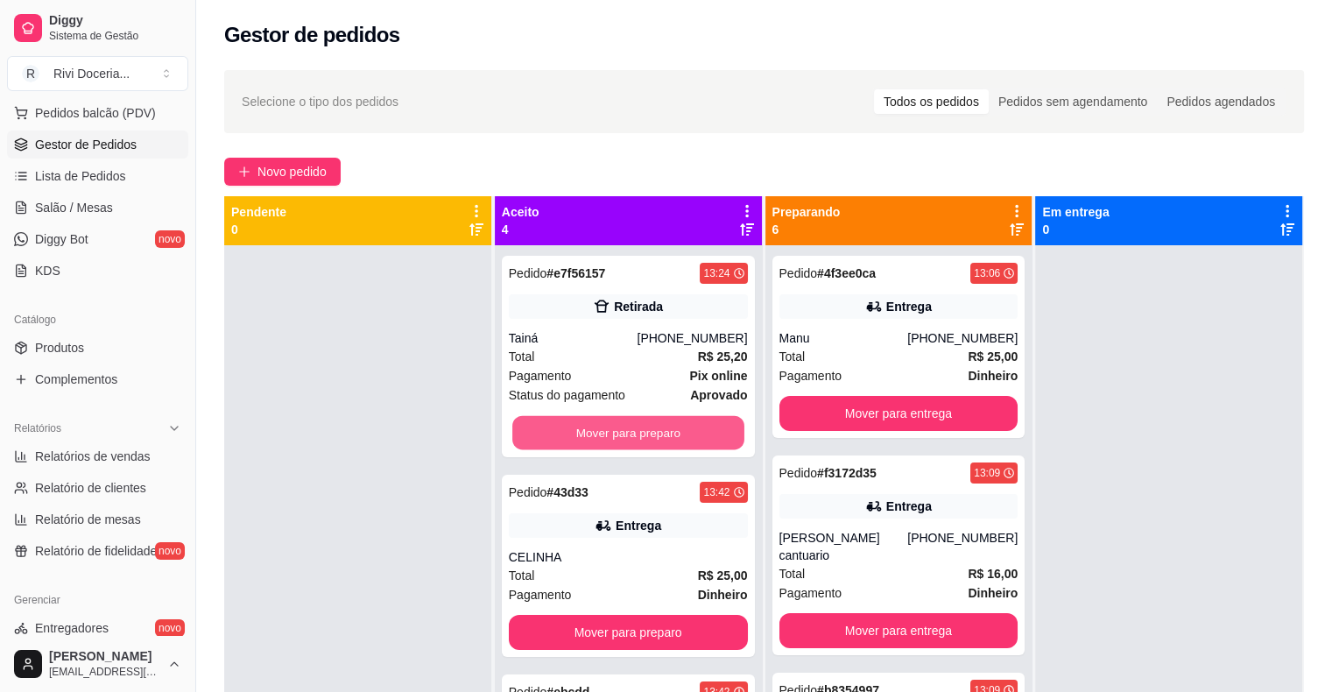
click at [585, 420] on button "Mover para preparo" at bounding box center [628, 433] width 232 height 34
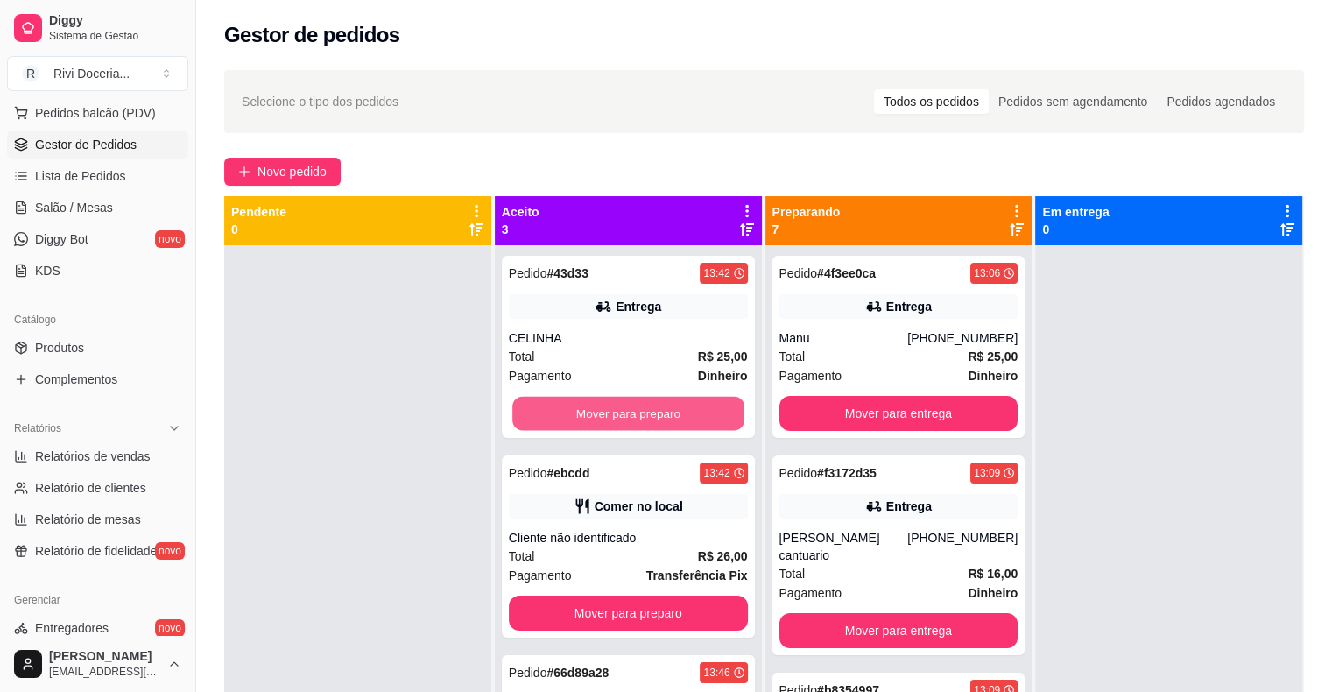
click at [585, 420] on button "Mover para preparo" at bounding box center [628, 414] width 232 height 34
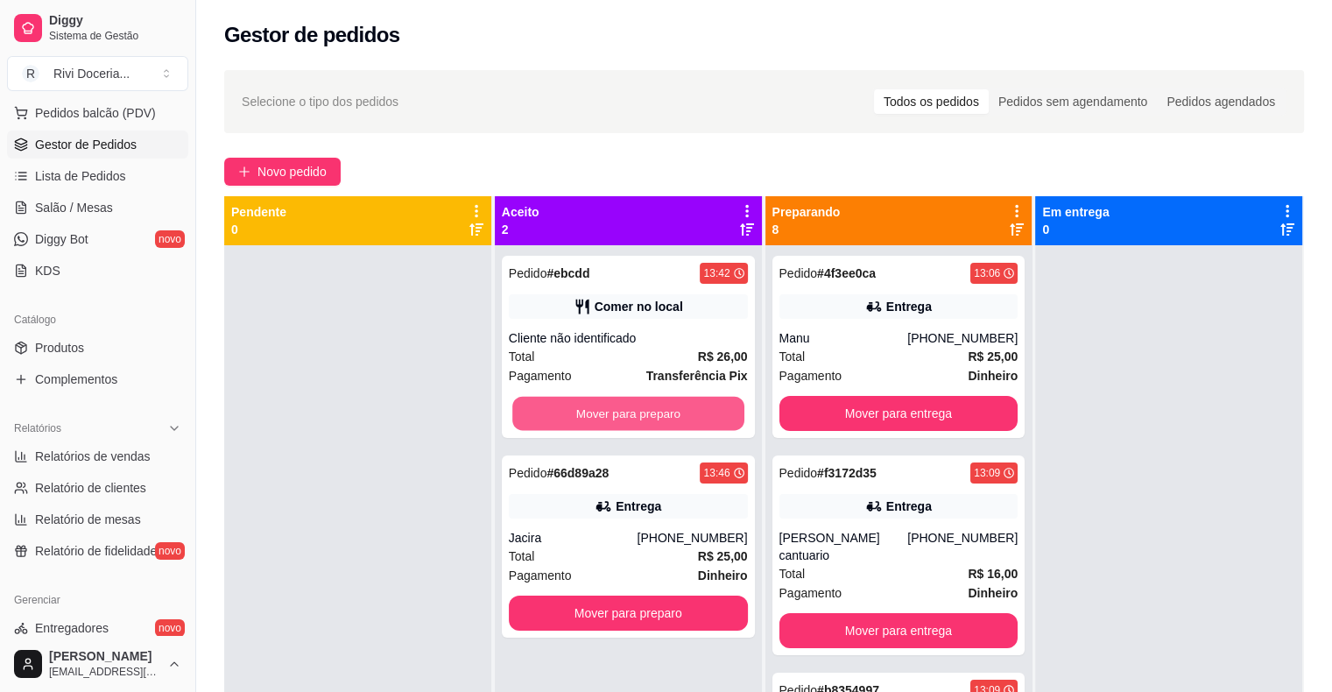
click at [585, 420] on button "Mover para preparo" at bounding box center [628, 414] width 232 height 34
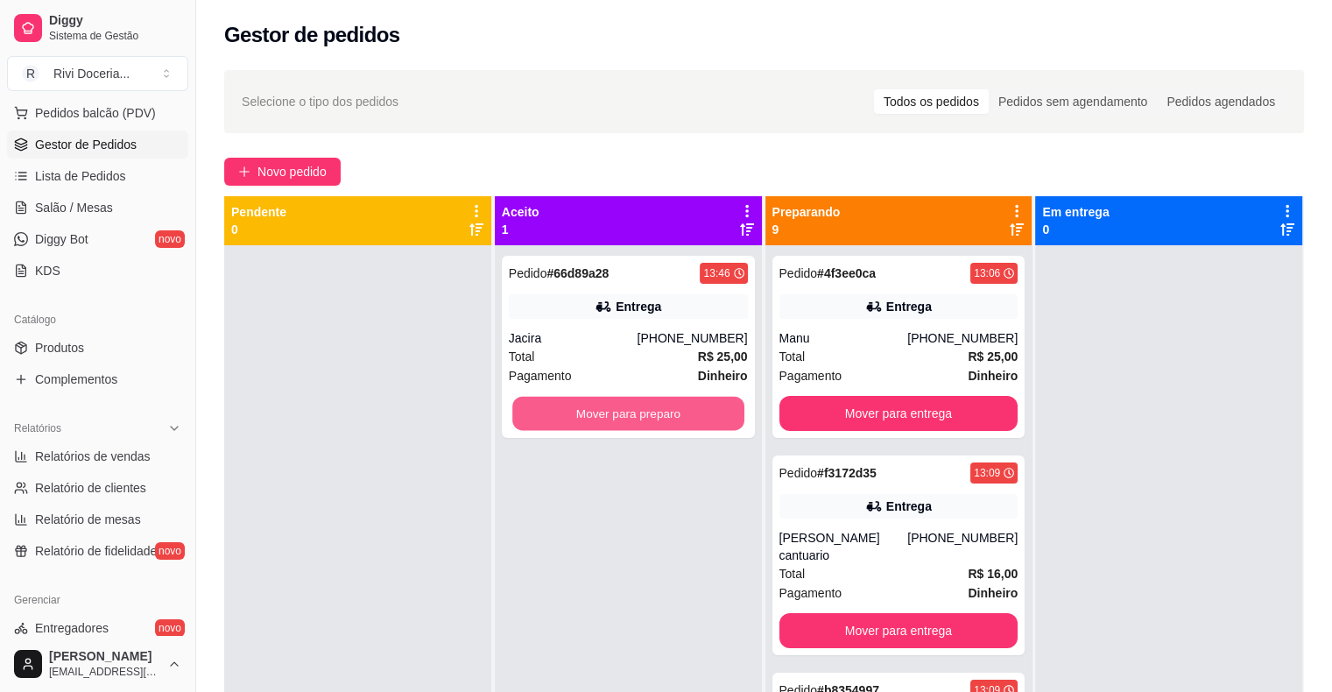
click at [585, 420] on button "Mover para preparo" at bounding box center [628, 414] width 232 height 34
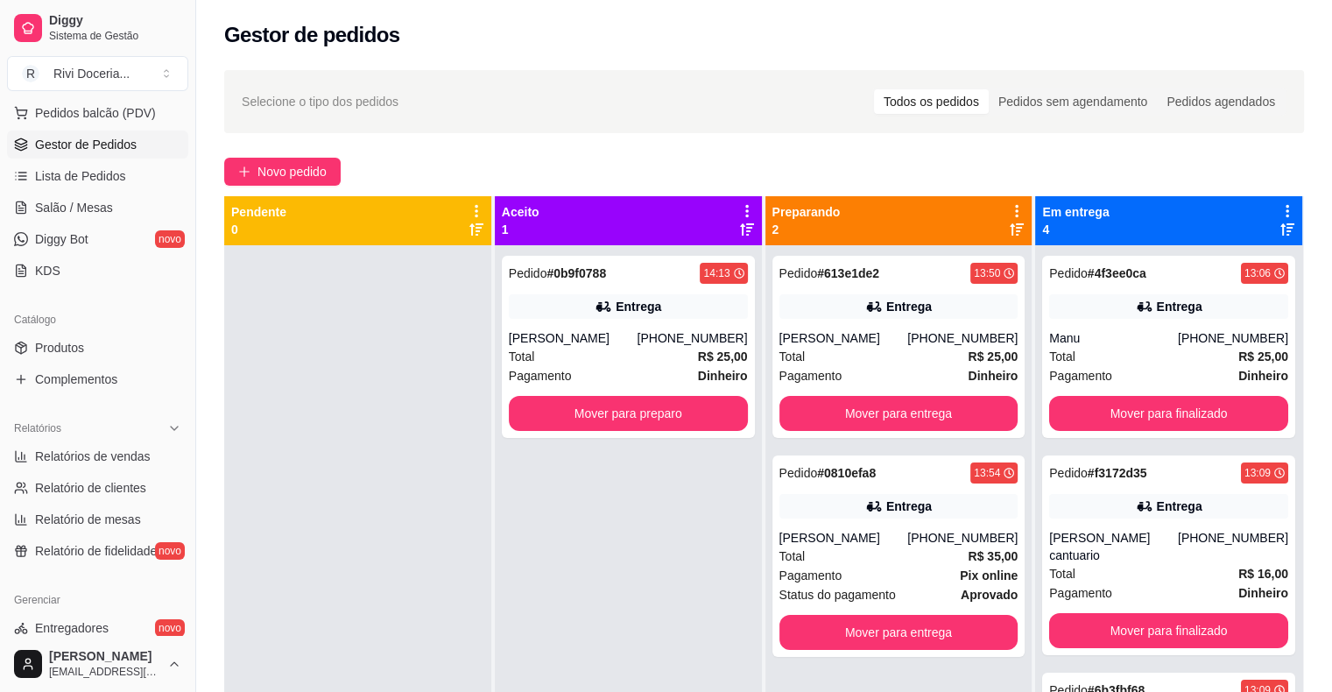
click at [745, 203] on icon at bounding box center [747, 211] width 16 height 16
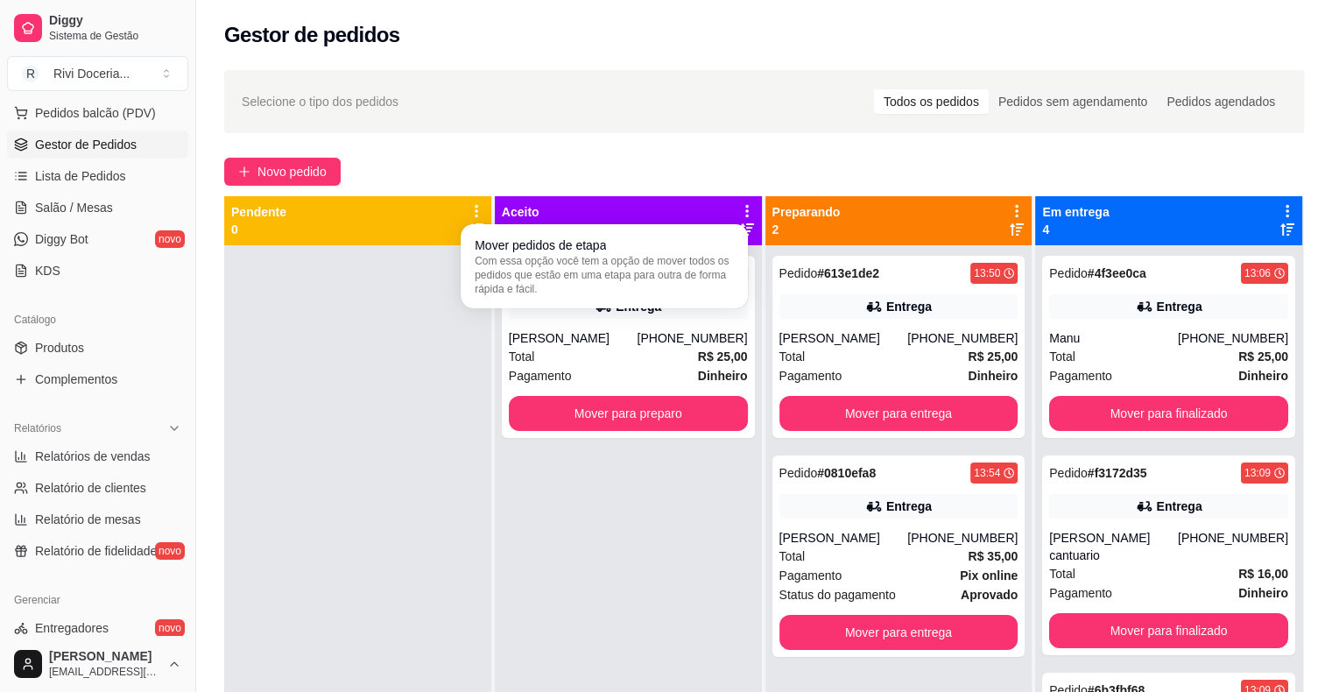
click at [728, 221] on div "Aceito 1" at bounding box center [628, 220] width 253 height 35
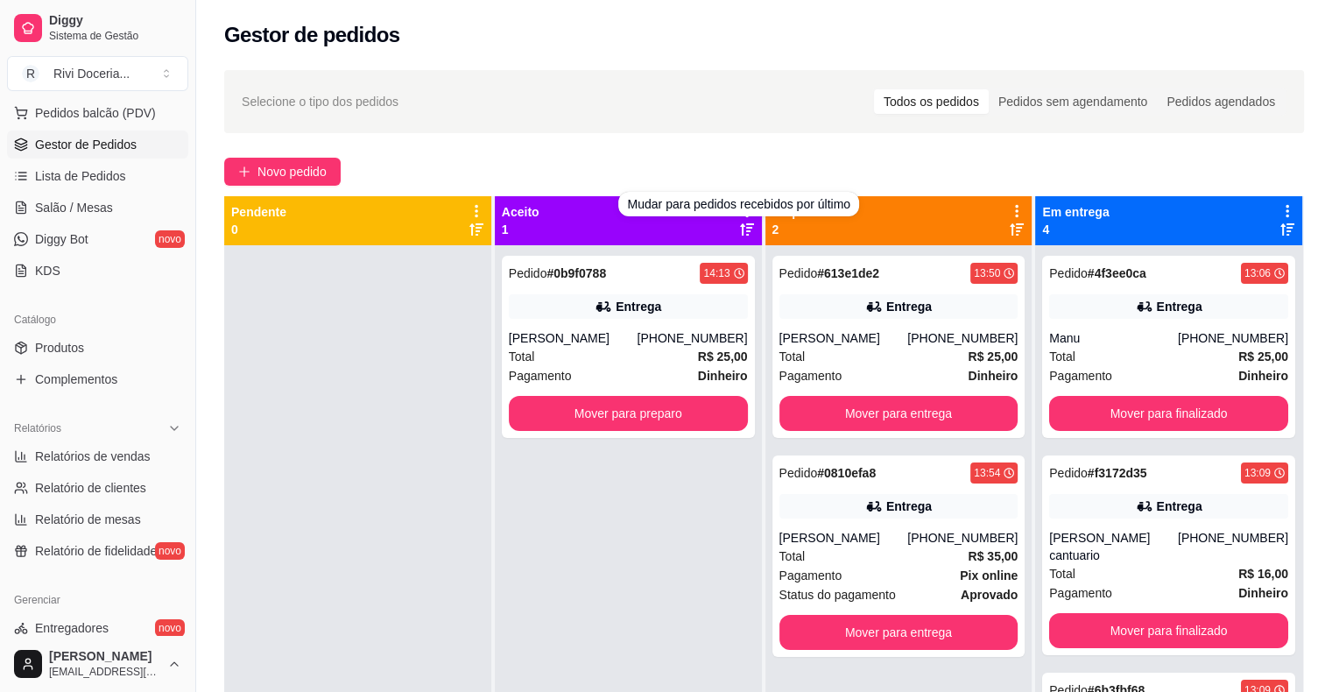
click at [677, 215] on div "Mudar para pedidos recebidos por último" at bounding box center [738, 204] width 240 height 25
click at [667, 316] on div "Entrega" at bounding box center [628, 306] width 239 height 25
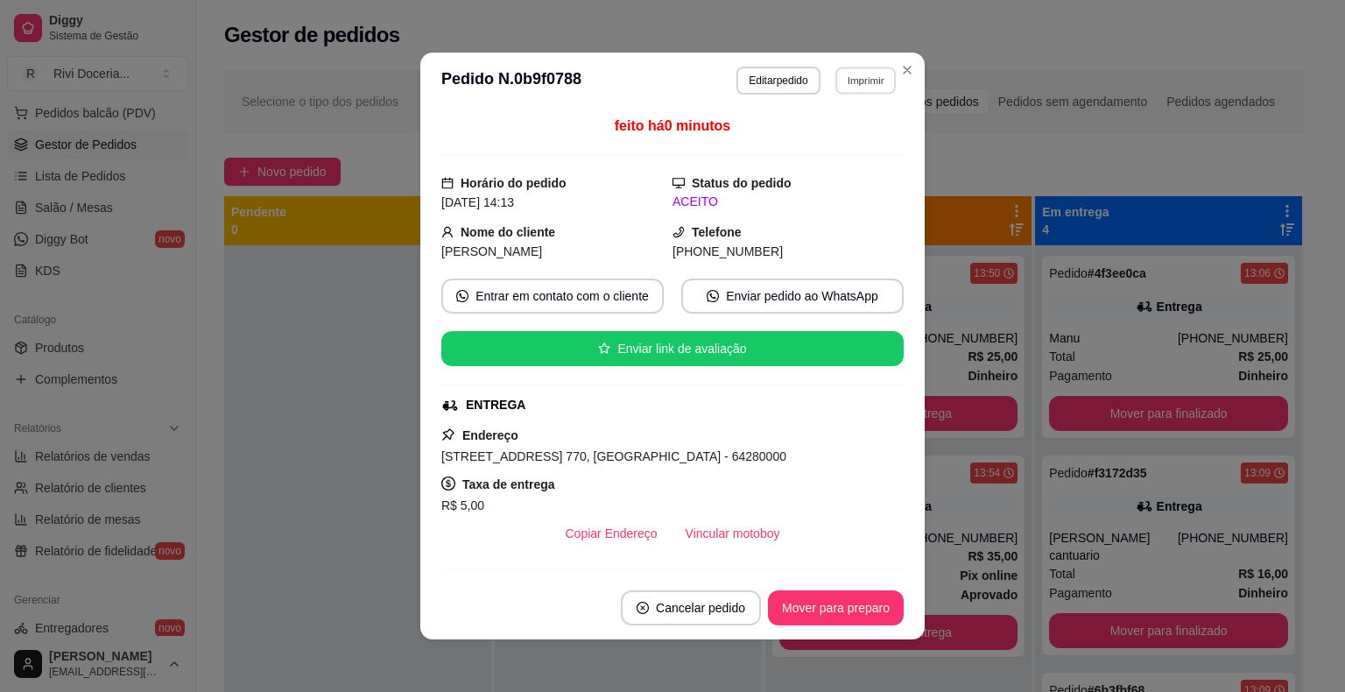
click at [852, 87] on button "Imprimir" at bounding box center [866, 80] width 60 height 27
click at [841, 134] on button "IMPRESSORA" at bounding box center [827, 141] width 123 height 27
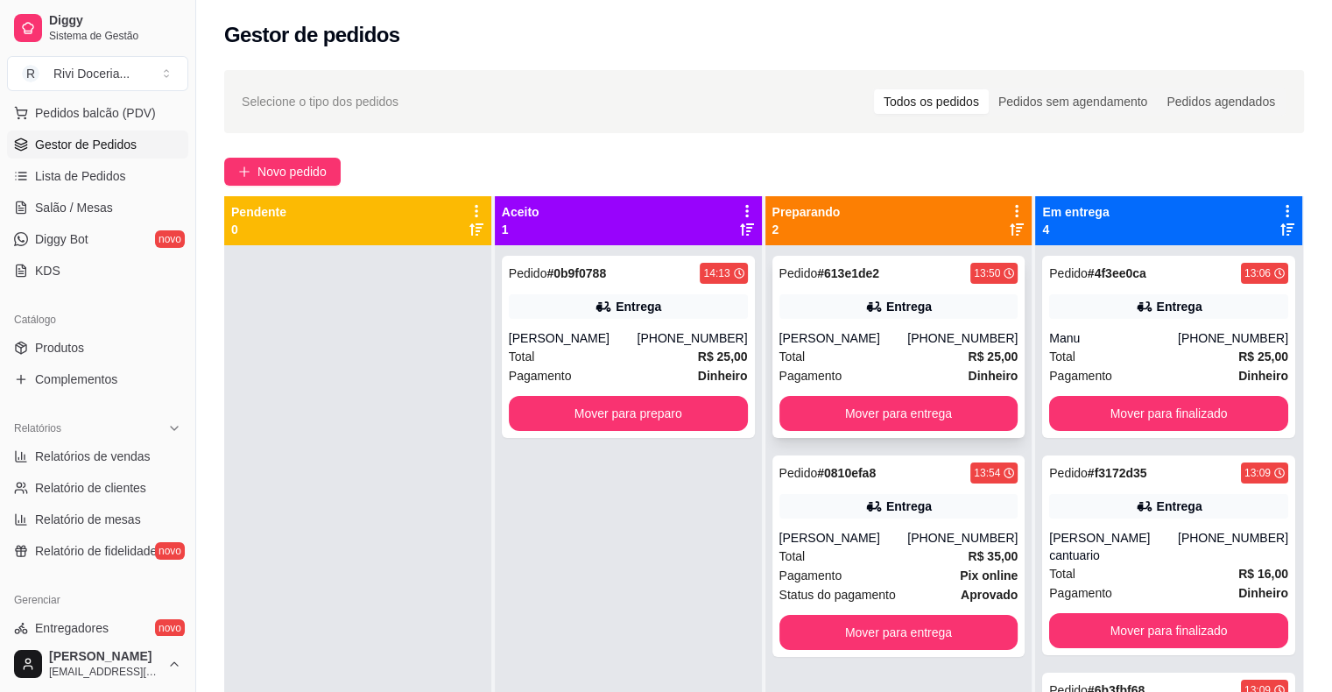
click at [913, 323] on div "Pedido # 613e1de2 13:50 Entrega [PERSON_NAME] [PHONE_NUMBER] Total R$ 25,00 Pag…" at bounding box center [899, 347] width 253 height 182
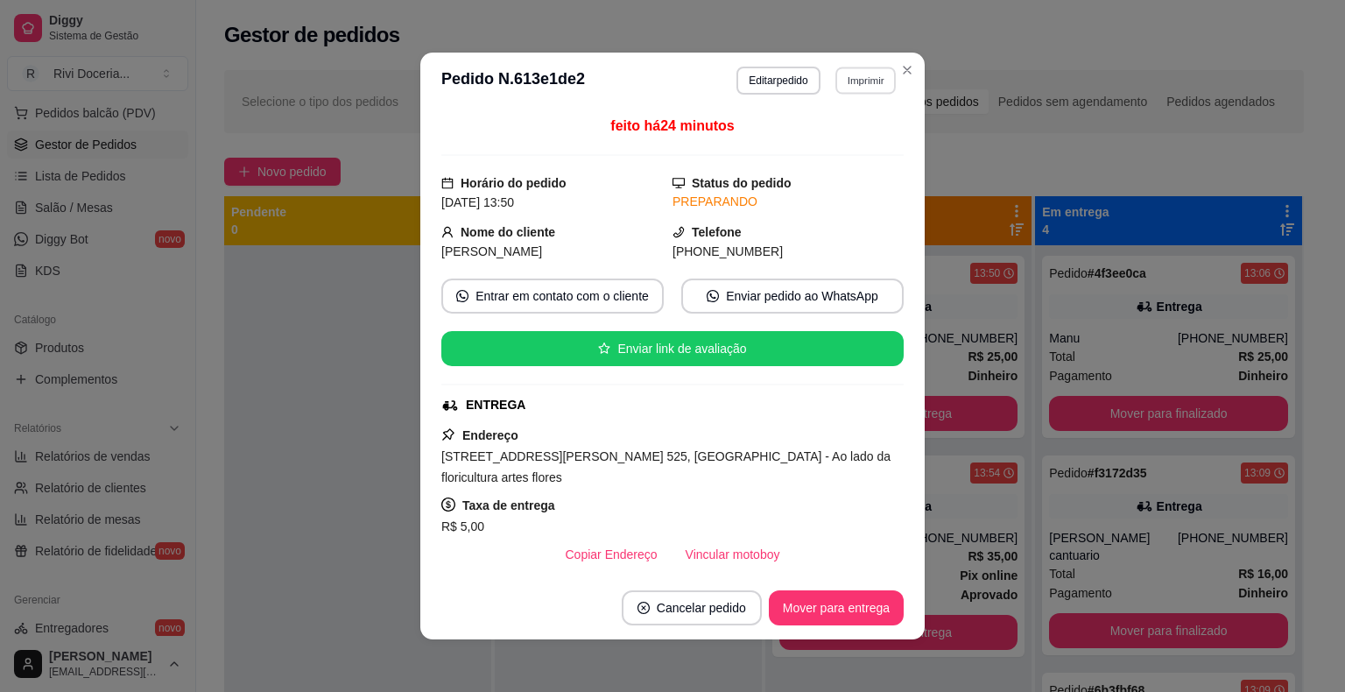
click at [863, 87] on button "Imprimir" at bounding box center [866, 80] width 60 height 27
click at [813, 158] on div "Escolha a impressora IMPRESSORA" at bounding box center [828, 130] width 145 height 60
click at [814, 145] on button "IMPRESSORA" at bounding box center [827, 141] width 123 height 27
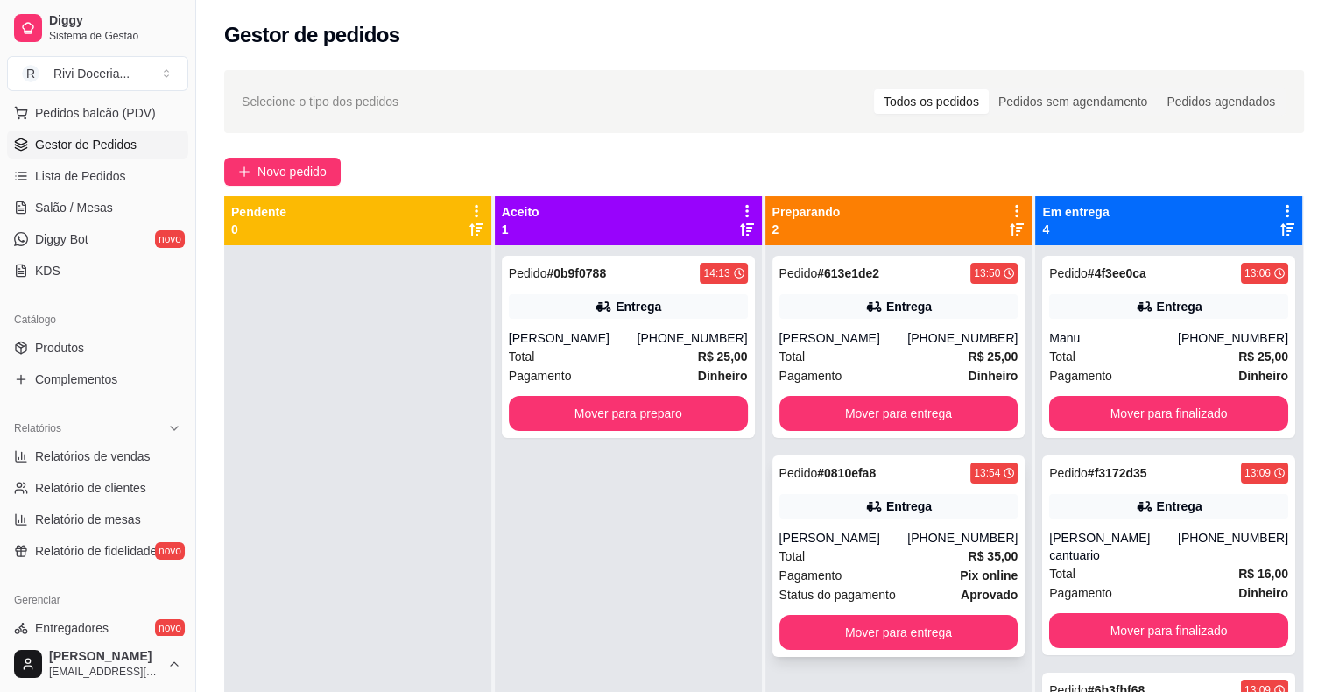
click at [903, 538] on div "[PERSON_NAME]" at bounding box center [844, 538] width 129 height 18
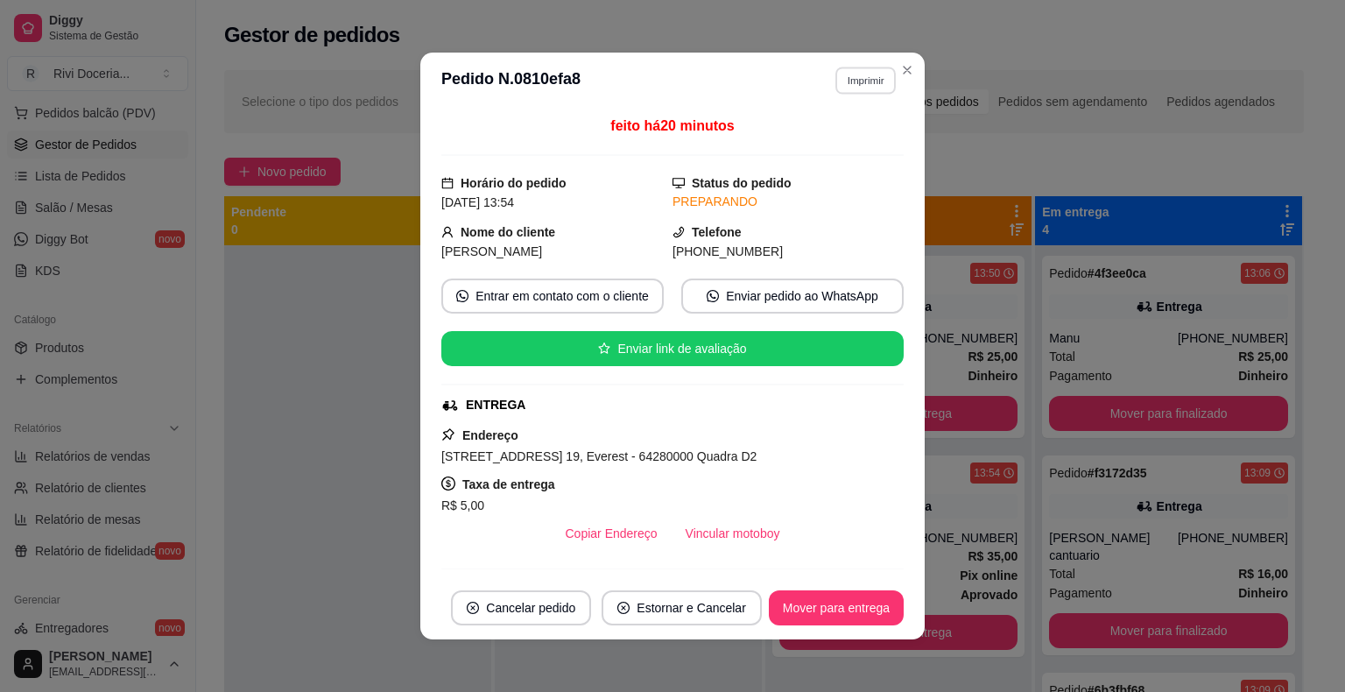
click at [855, 69] on button "Imprimir" at bounding box center [866, 80] width 60 height 27
click at [848, 147] on button "IMPRESSORA" at bounding box center [827, 141] width 123 height 27
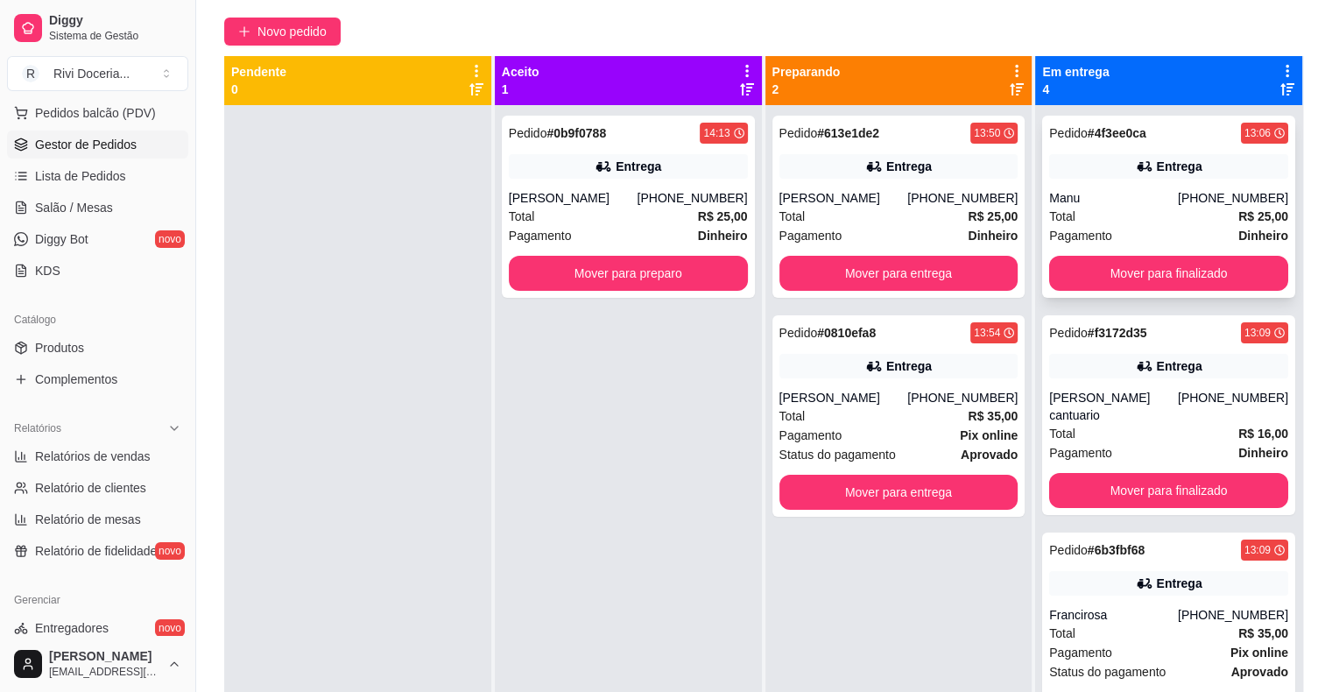
click at [1139, 202] on div "Manu" at bounding box center [1113, 198] width 129 height 18
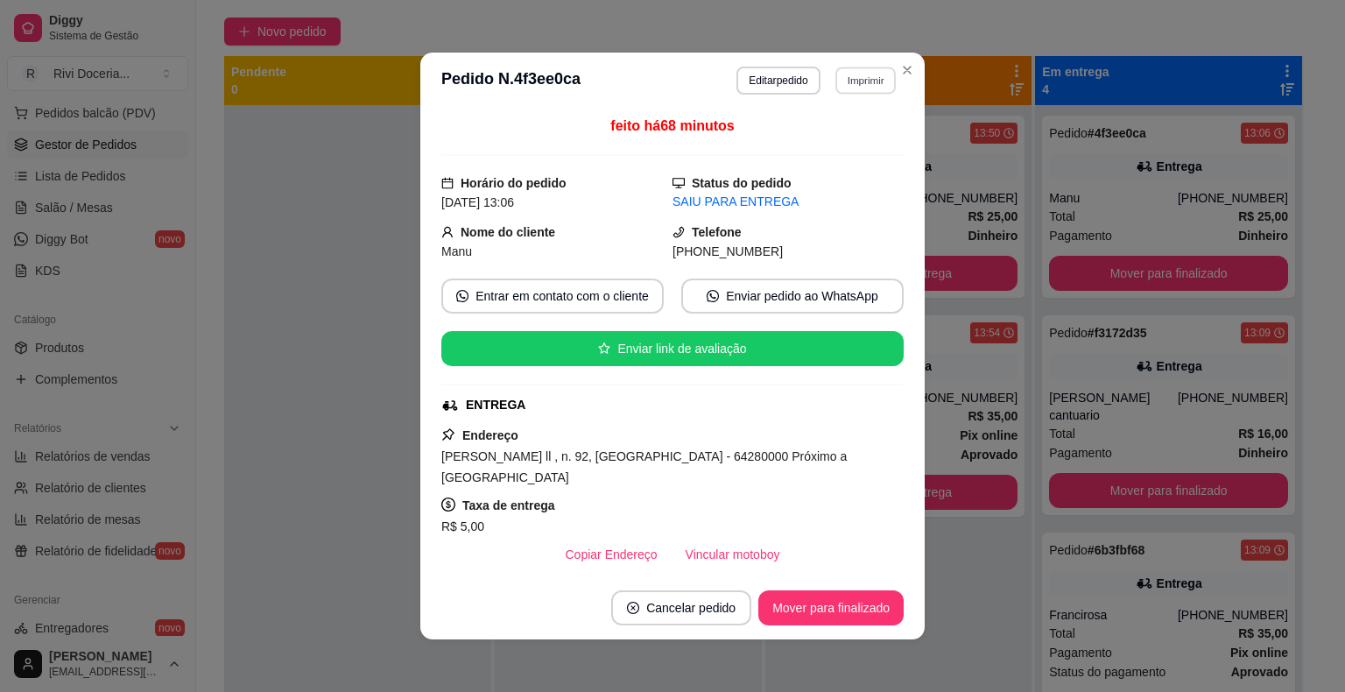
click at [851, 75] on button "Imprimir" at bounding box center [866, 80] width 60 height 27
click at [815, 146] on button "IMPRESSORA" at bounding box center [827, 142] width 123 height 27
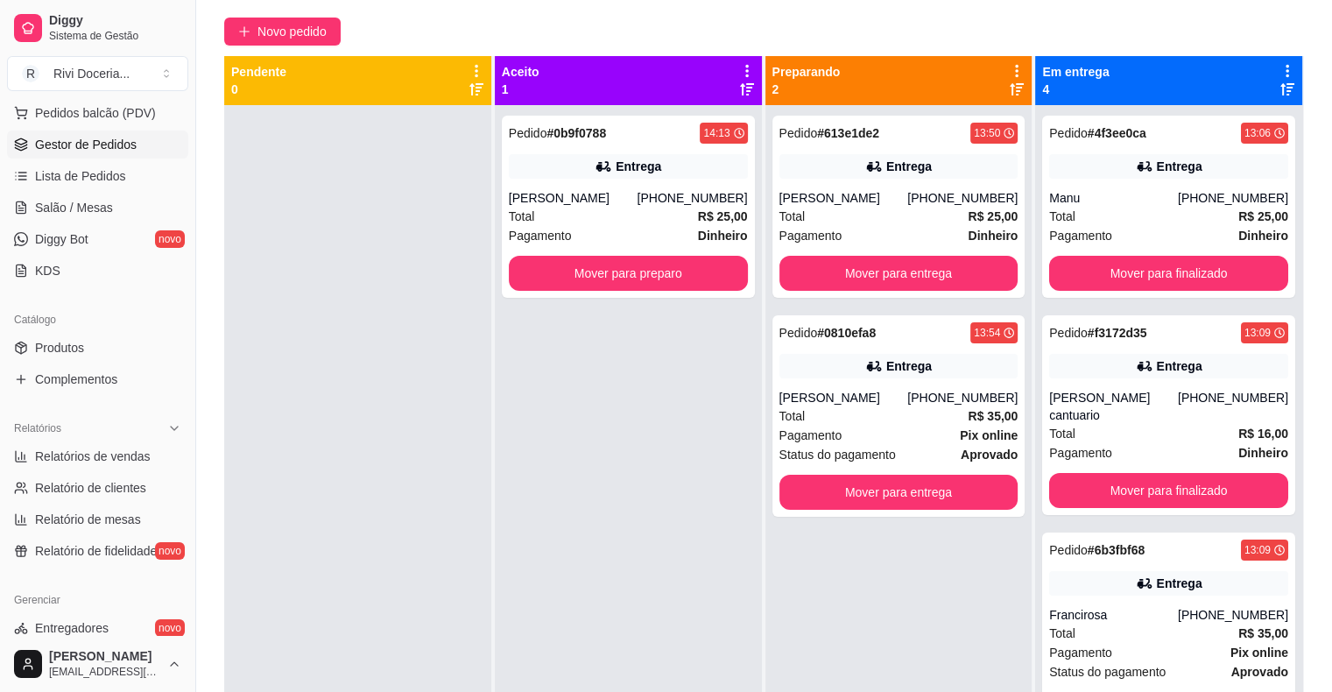
click at [1093, 437] on div "Total R$ 16,00" at bounding box center [1168, 433] width 239 height 19
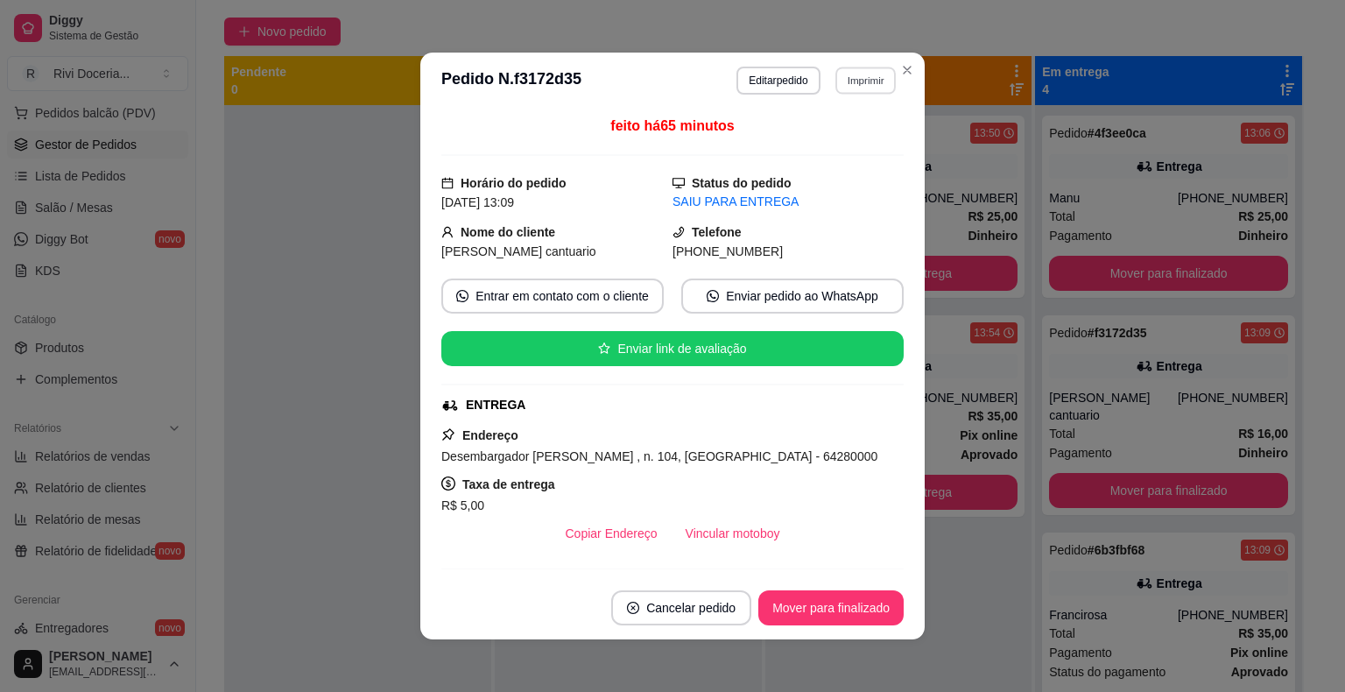
click at [837, 82] on button "Imprimir" at bounding box center [866, 80] width 60 height 27
click at [788, 152] on button "IMPRESSORA" at bounding box center [828, 143] width 127 height 28
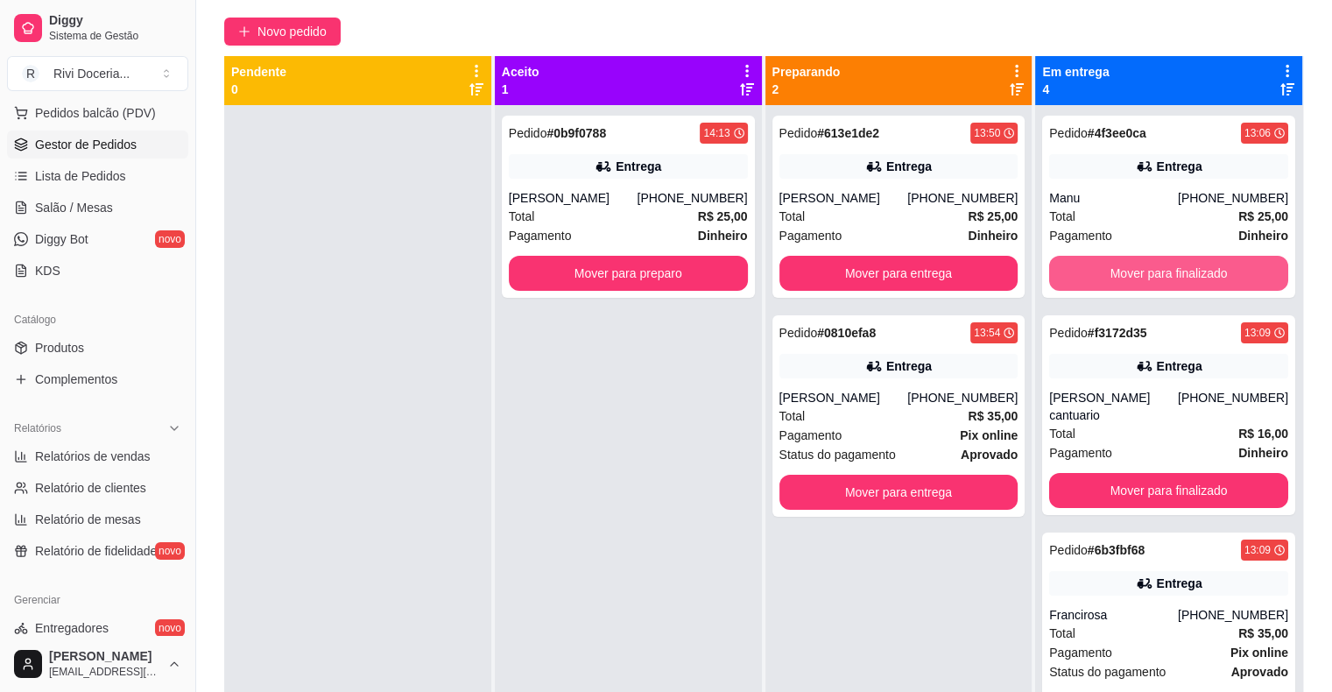
scroll to position [161, 0]
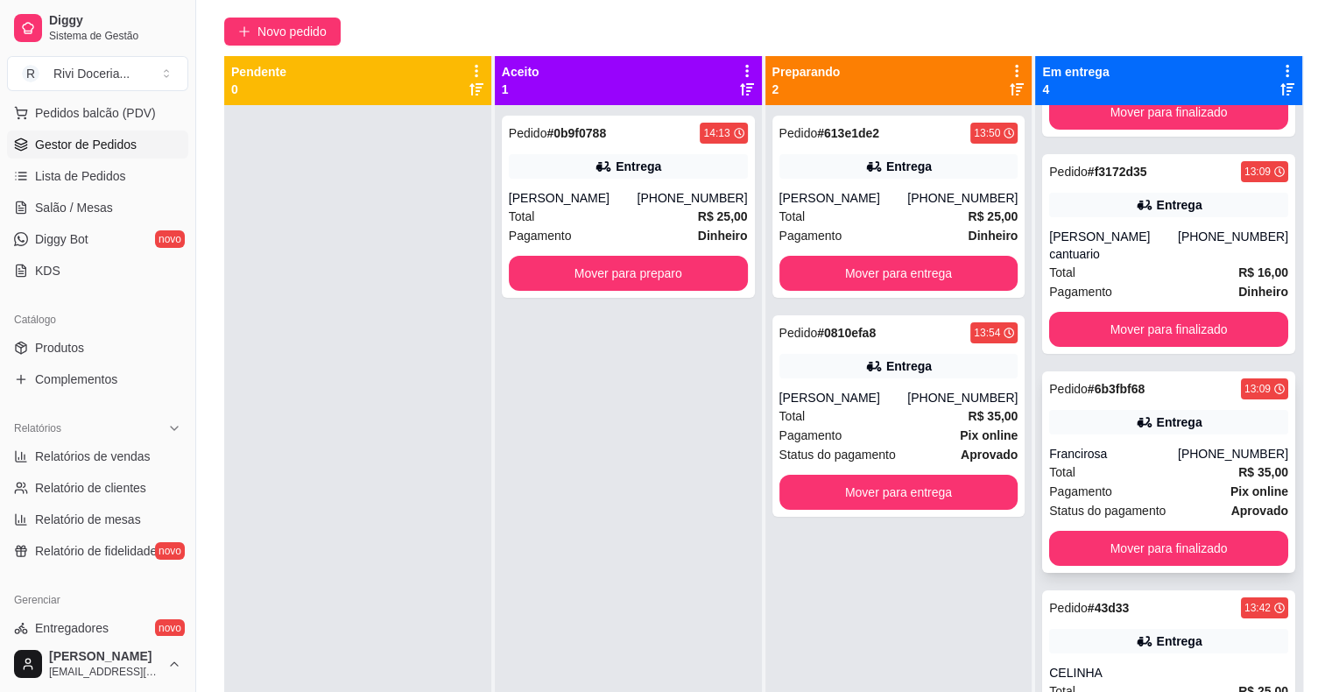
click at [1142, 511] on span "Status do pagamento" at bounding box center [1107, 510] width 116 height 19
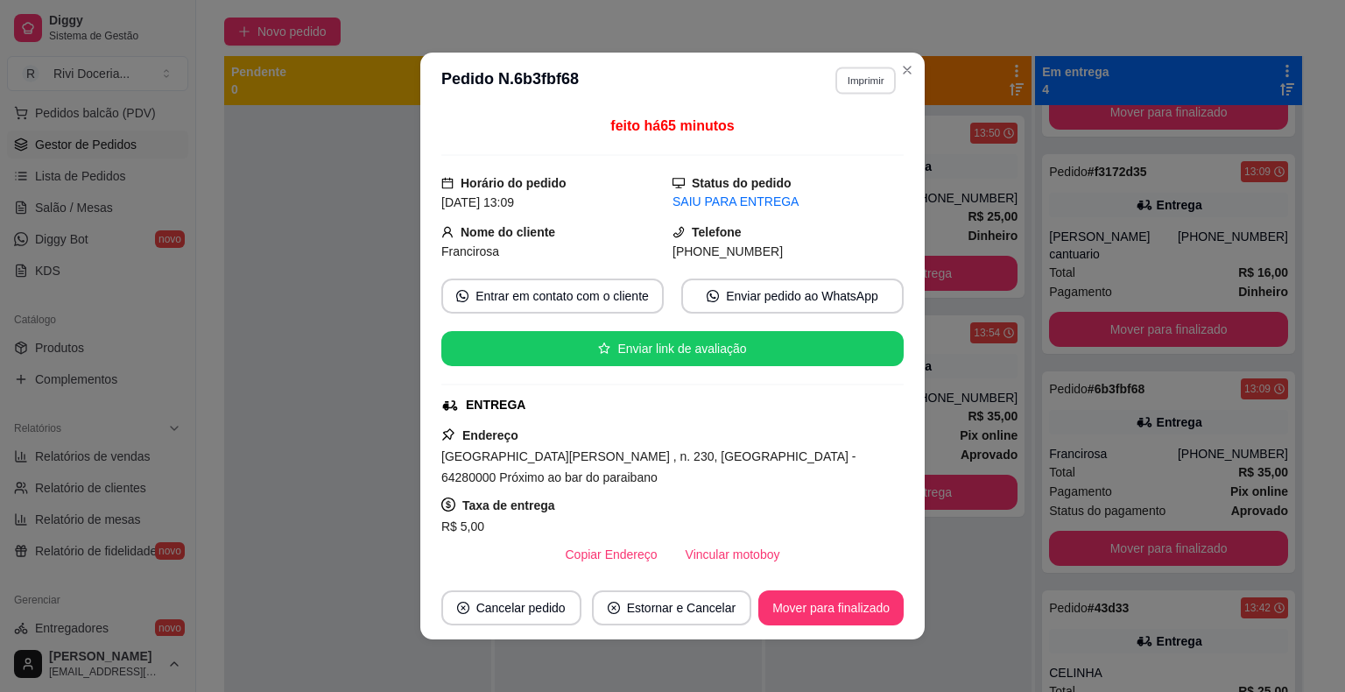
click at [878, 85] on button "Imprimir" at bounding box center [866, 80] width 60 height 27
click at [848, 149] on button "IMPRESSORA" at bounding box center [828, 143] width 127 height 28
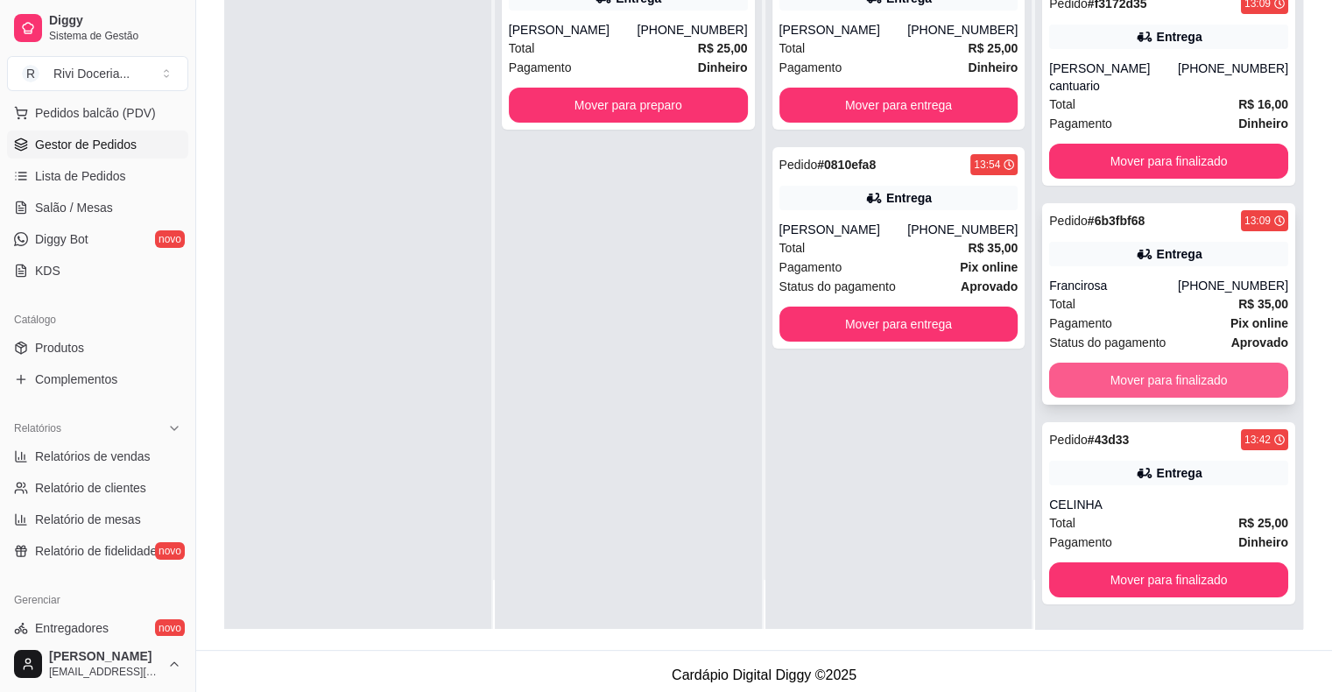
scroll to position [266, 0]
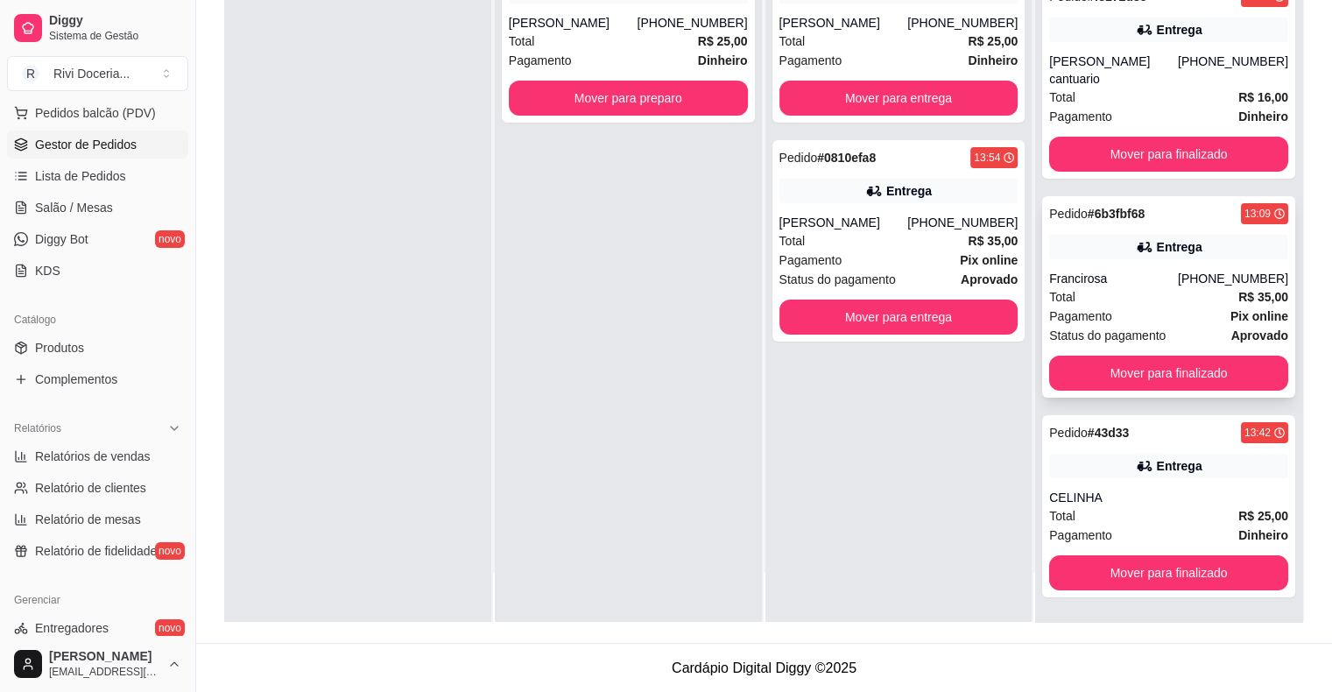
click at [1111, 506] on div "Total R$ 25,00" at bounding box center [1168, 515] width 239 height 19
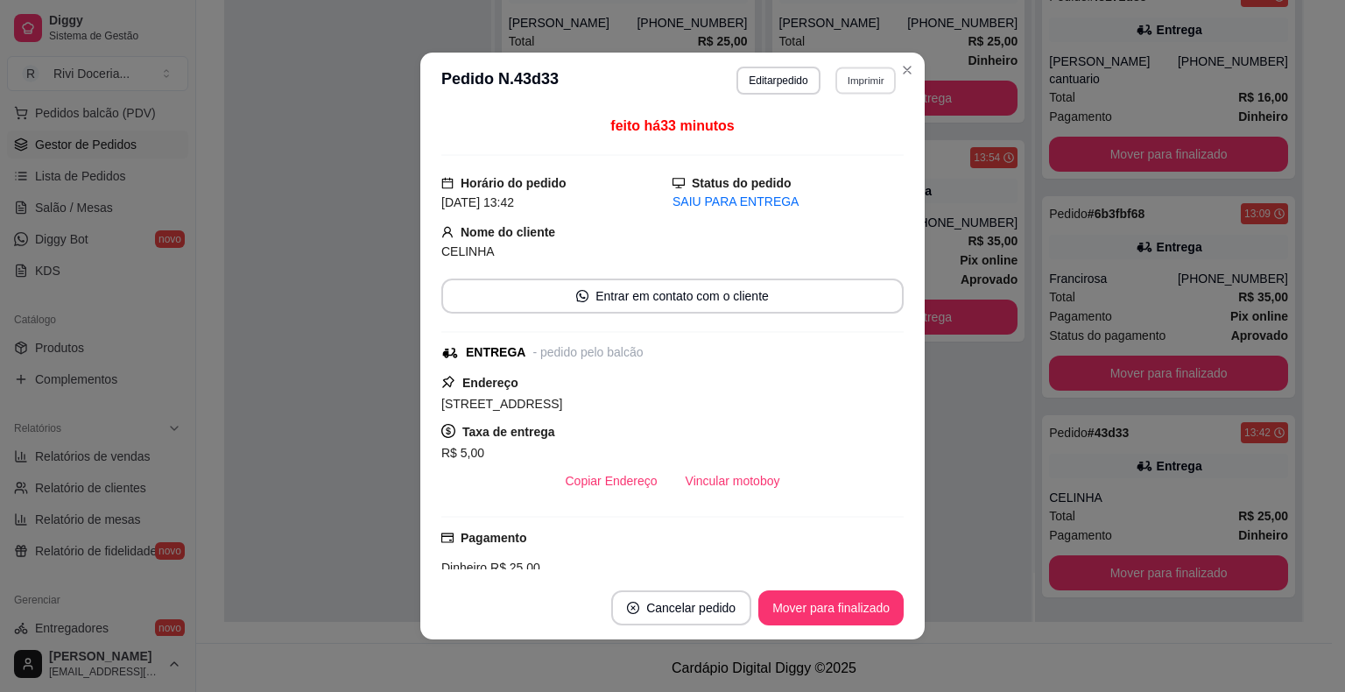
click at [841, 69] on button "Imprimir" at bounding box center [866, 80] width 60 height 27
click at [809, 145] on button "IMPRESSORA" at bounding box center [827, 142] width 123 height 27
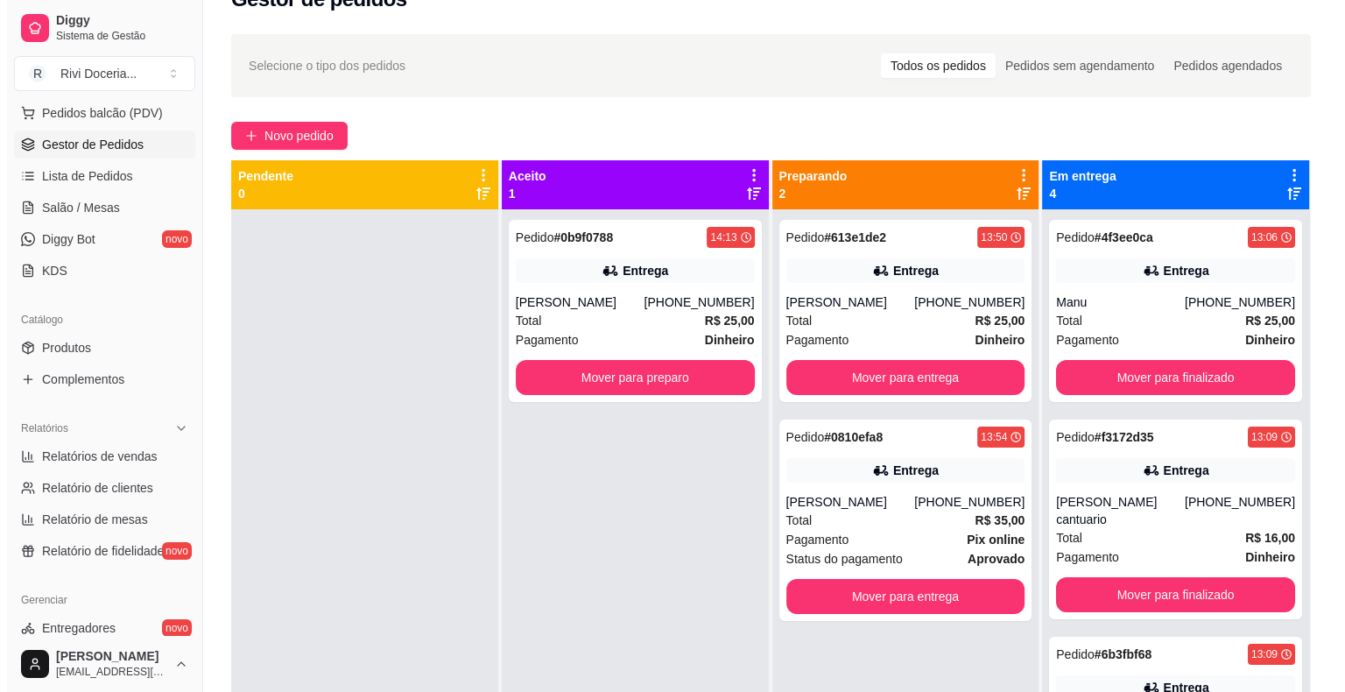
scroll to position [0, 0]
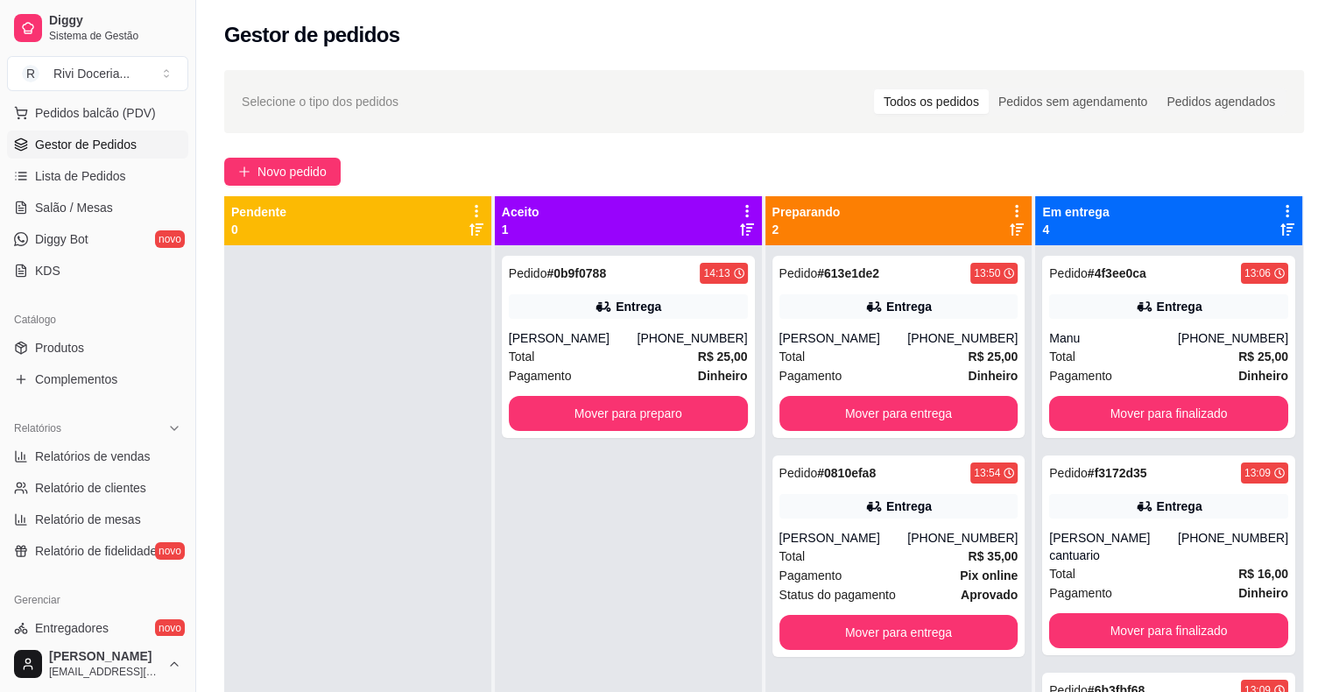
click at [1280, 212] on icon at bounding box center [1288, 211] width 16 height 16
click at [1121, 173] on div "Novo pedido" at bounding box center [764, 172] width 1080 height 28
click at [80, 173] on span "Lista de Pedidos" at bounding box center [80, 176] width 91 height 18
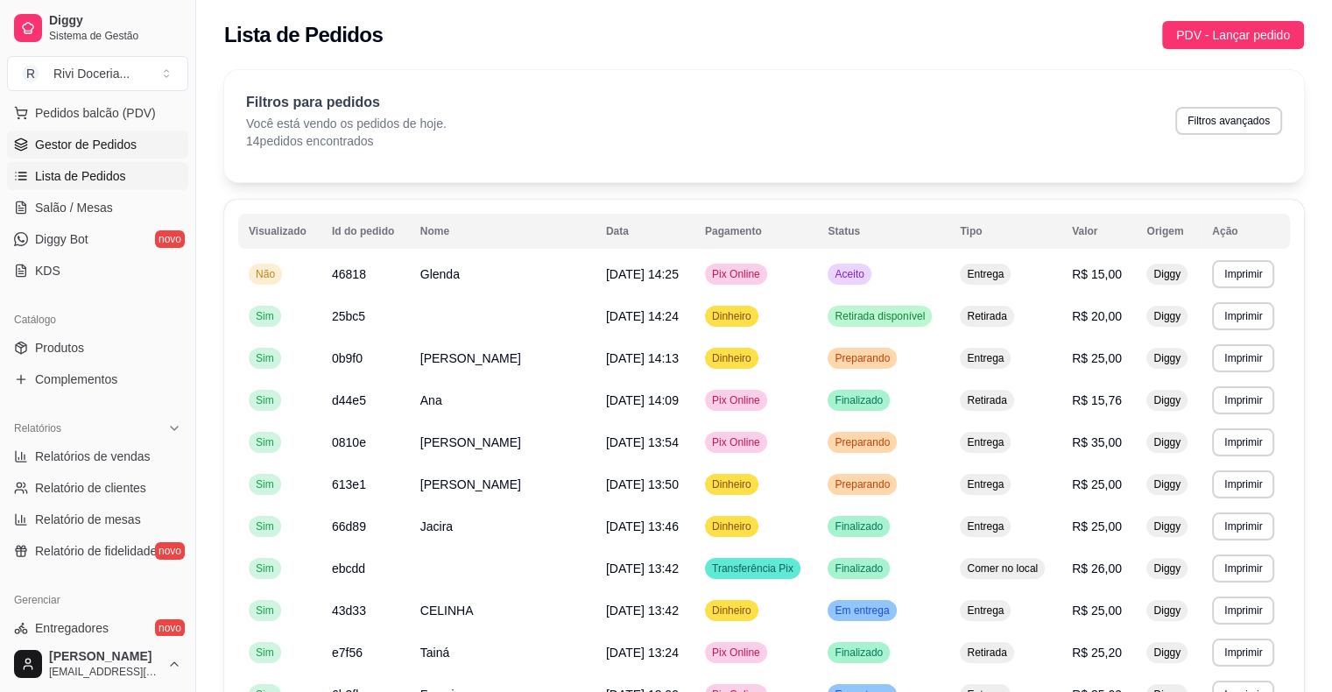
click at [55, 141] on span "Gestor de Pedidos" at bounding box center [86, 145] width 102 height 18
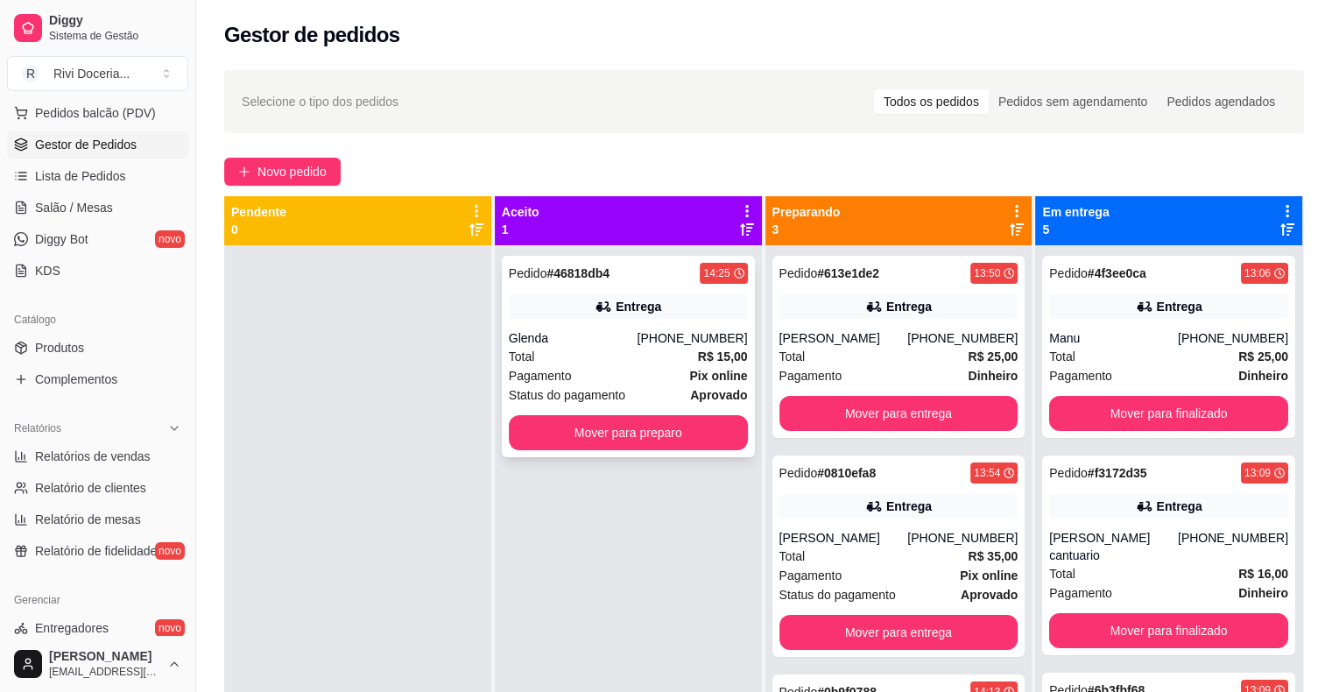
click at [617, 285] on div "Pedido # 46818db4 14:25 Entrega Glenda [PHONE_NUMBER] Total R$ 15,00 Pagamento …" at bounding box center [628, 356] width 253 height 201
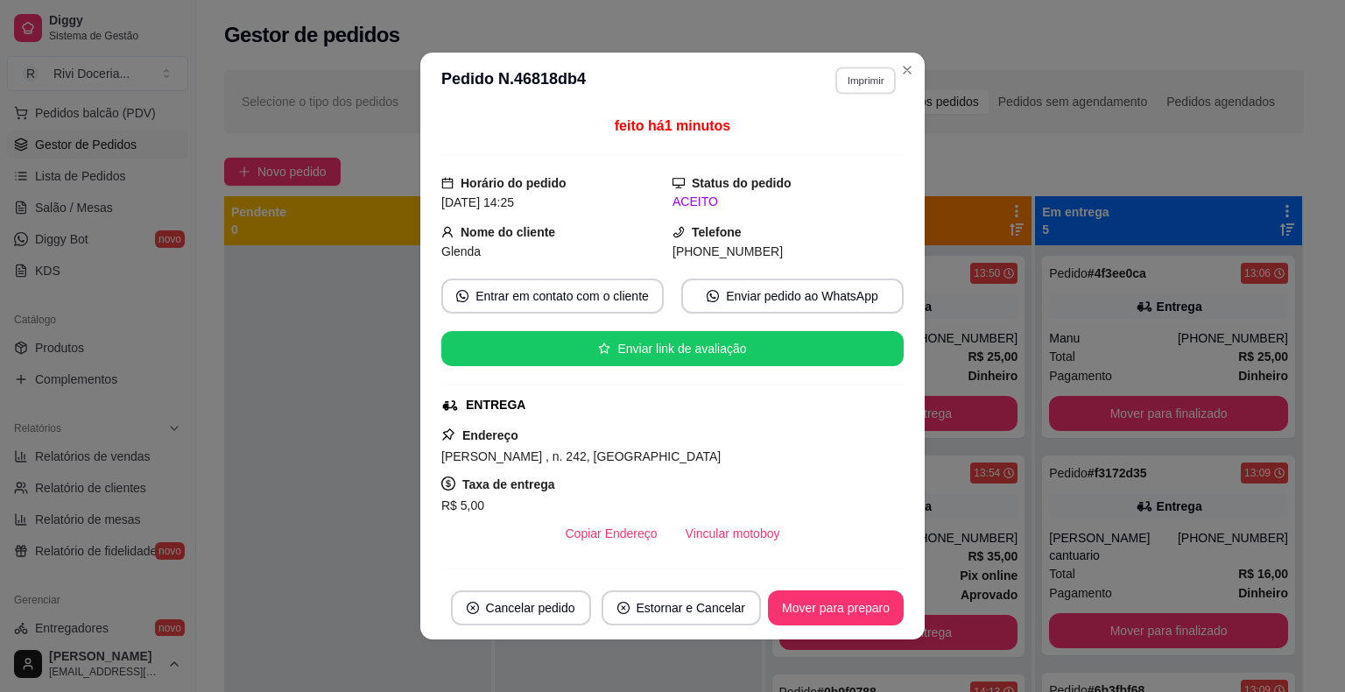
click at [845, 84] on button "Imprimir" at bounding box center [866, 80] width 60 height 27
click at [816, 145] on button "IMPRESSORA" at bounding box center [827, 141] width 123 height 27
